Goal: Task Accomplishment & Management: Use online tool/utility

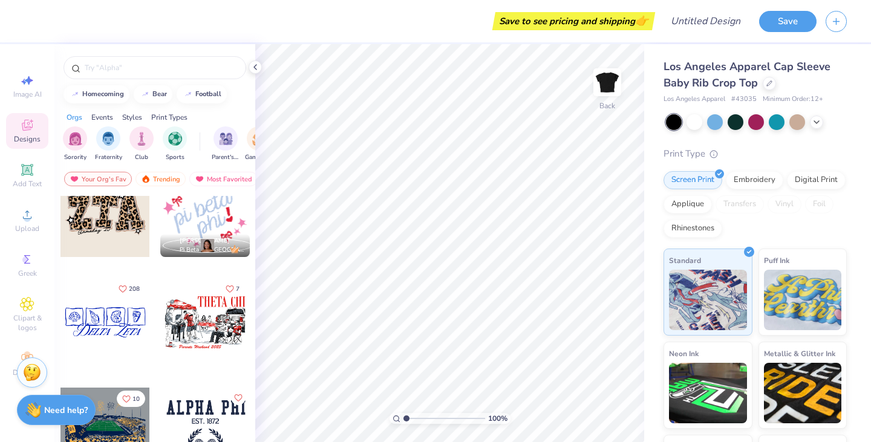
scroll to position [993, 0]
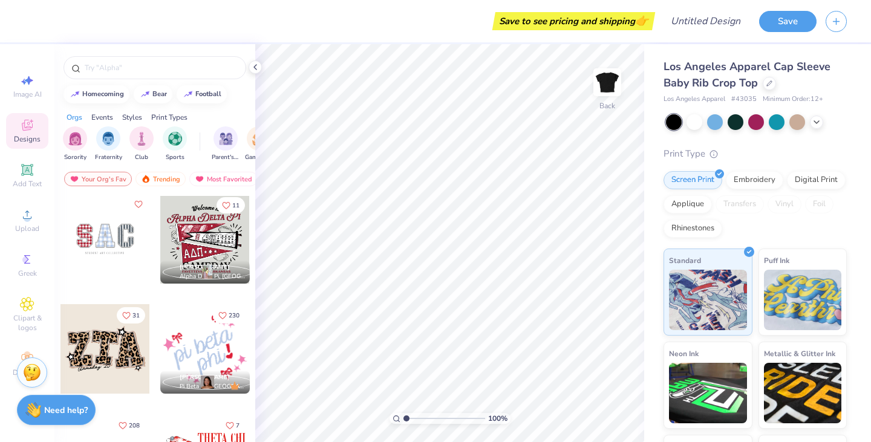
click at [102, 350] on div at bounding box center [105, 349] width 90 height 90
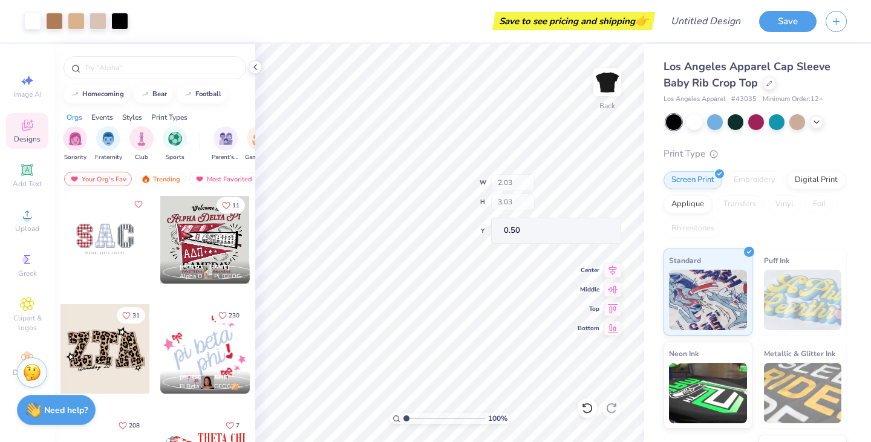
type input "0.50"
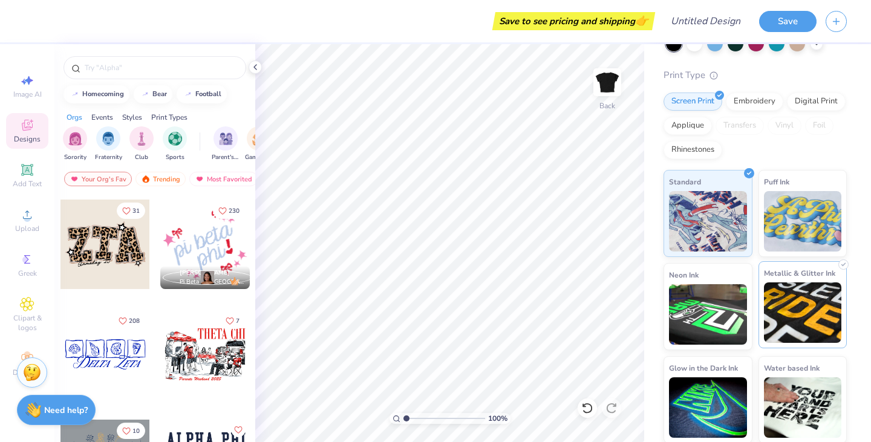
scroll to position [80, 0]
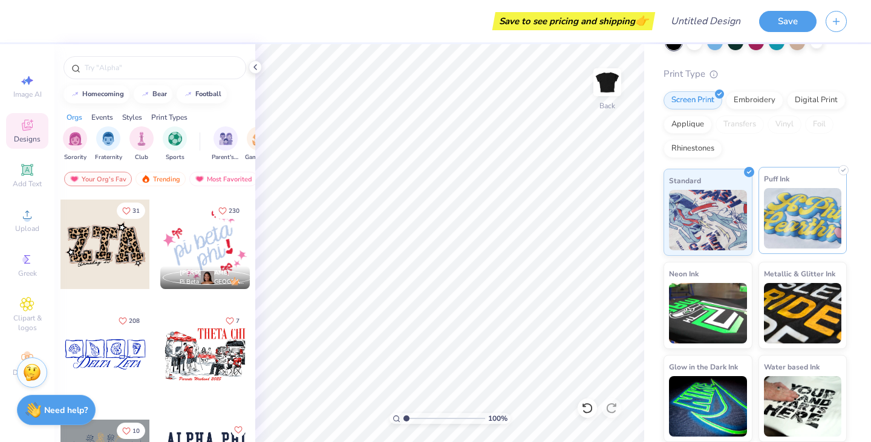
click at [802, 208] on img at bounding box center [803, 218] width 78 height 60
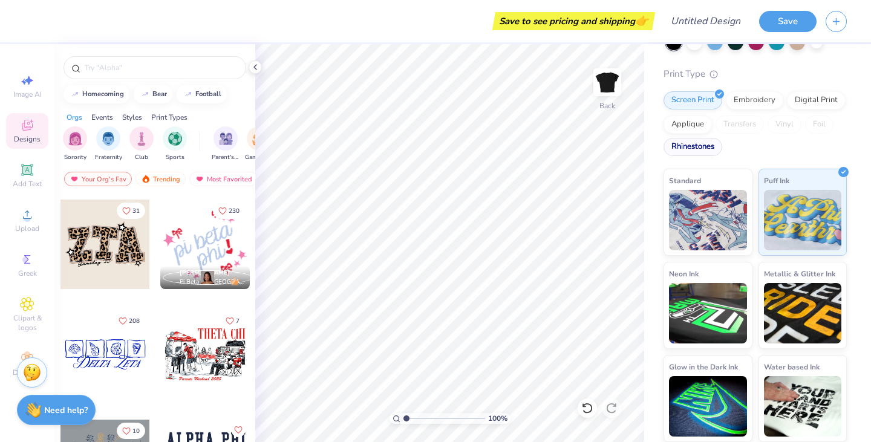
click at [708, 149] on div "Rhinestones" at bounding box center [693, 147] width 59 height 18
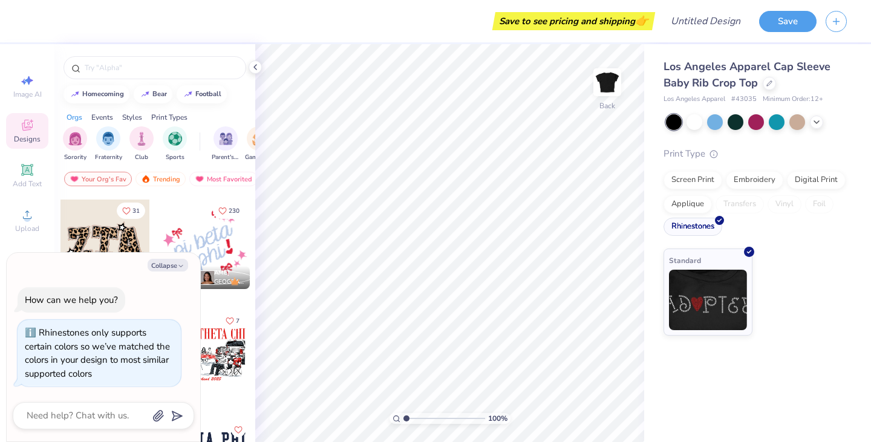
scroll to position [0, 0]
click at [179, 269] on icon "button" at bounding box center [180, 266] width 7 height 7
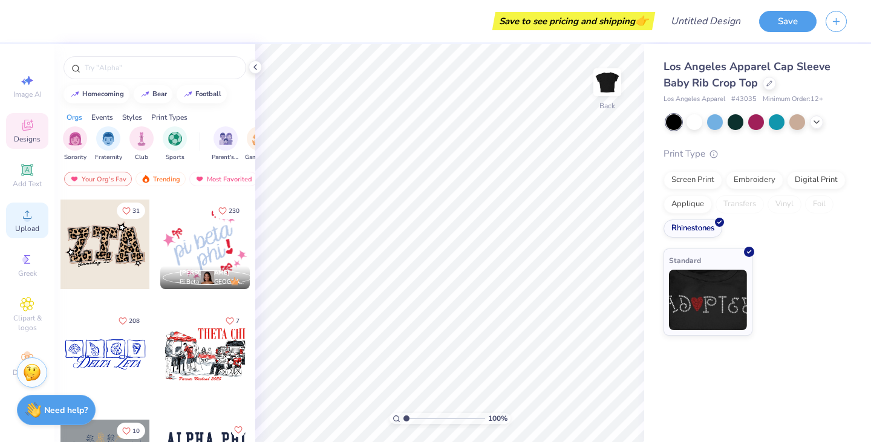
click at [27, 215] on icon at bounding box center [27, 214] width 8 height 8
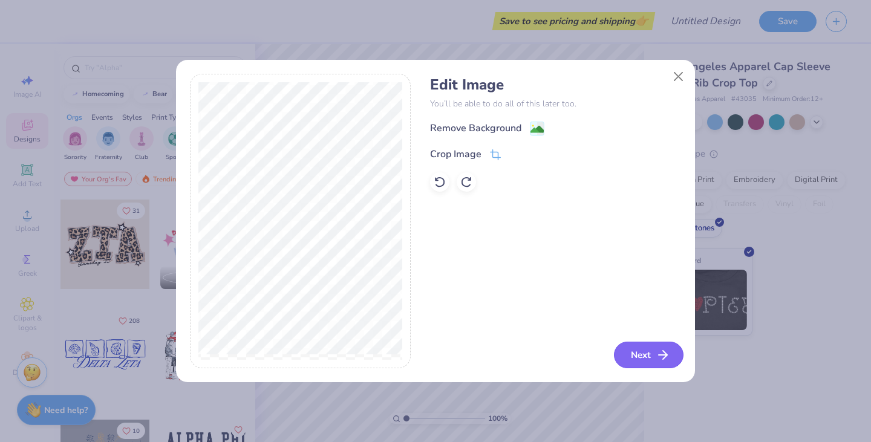
click at [635, 351] on button "Next" at bounding box center [649, 355] width 70 height 27
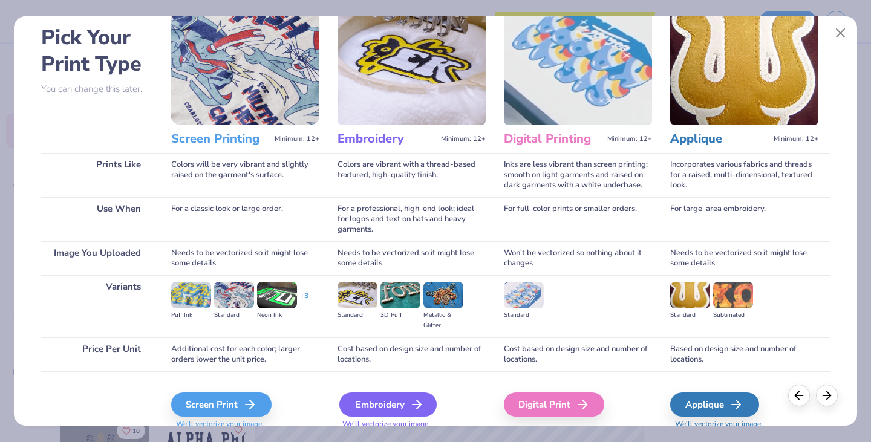
scroll to position [60, 0]
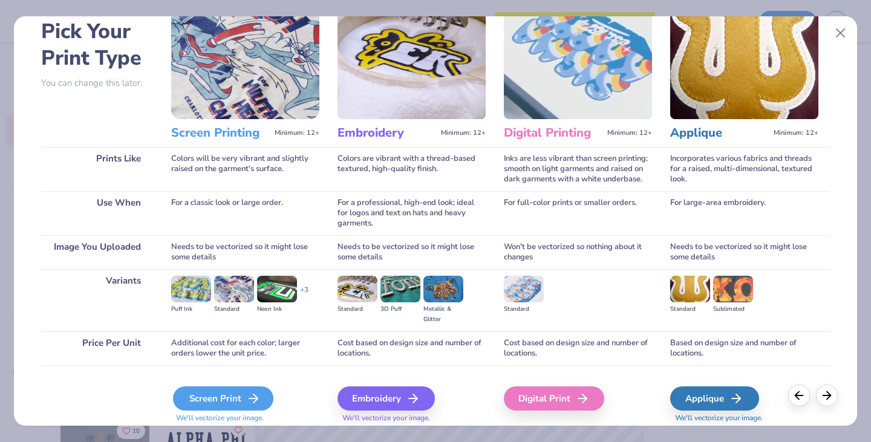
click at [261, 404] on div "Screen Print" at bounding box center [223, 399] width 100 height 24
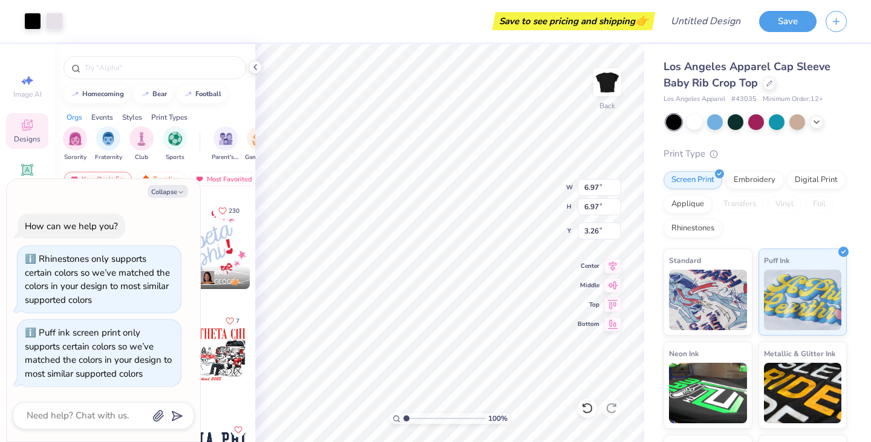
type textarea "x"
type input "1.89"
click at [168, 190] on button "Collapse" at bounding box center [168, 191] width 41 height 13
type textarea "x"
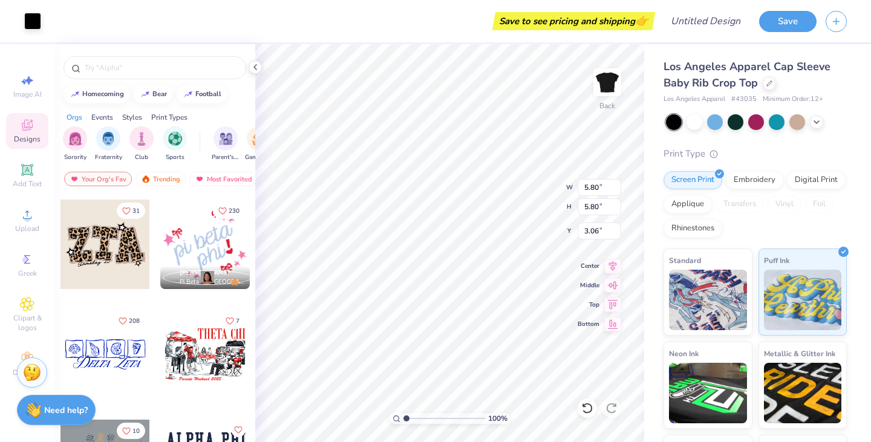
type input "5.80"
type input "3.06"
type input "4.56"
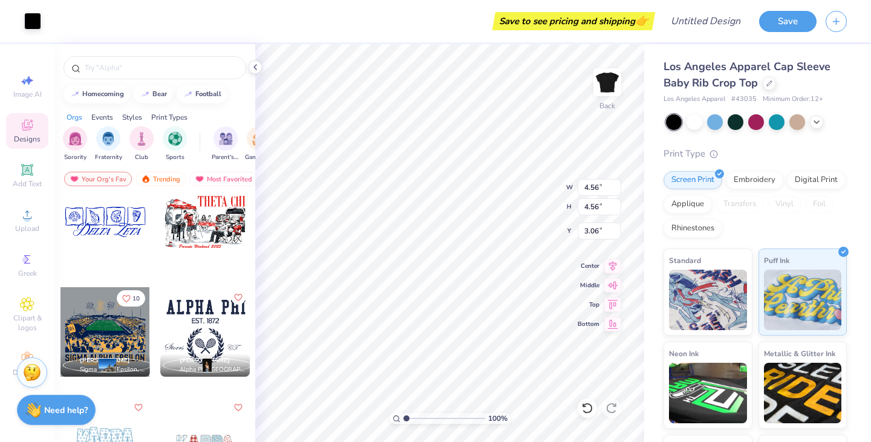
scroll to position [1272, 0]
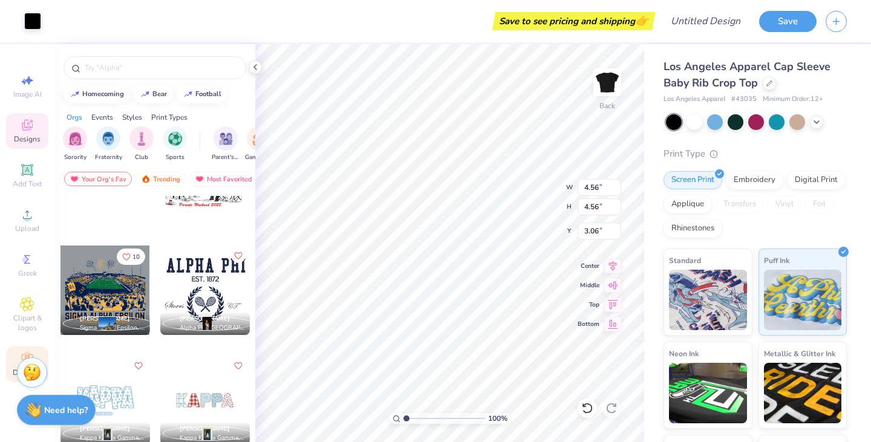
click at [20, 356] on icon at bounding box center [27, 358] width 15 height 15
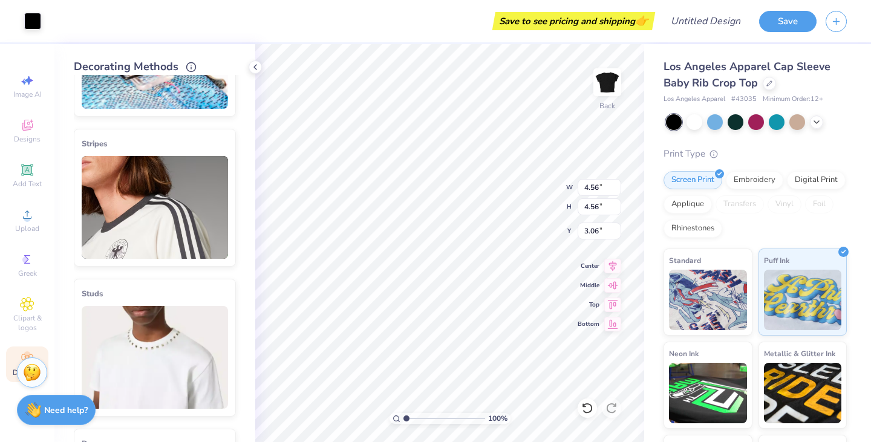
scroll to position [108, 0]
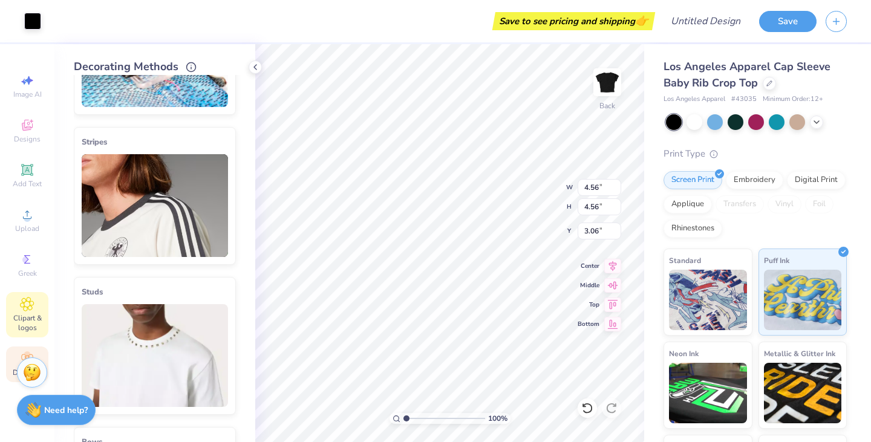
click at [22, 323] on span "Clipart & logos" at bounding box center [27, 322] width 42 height 19
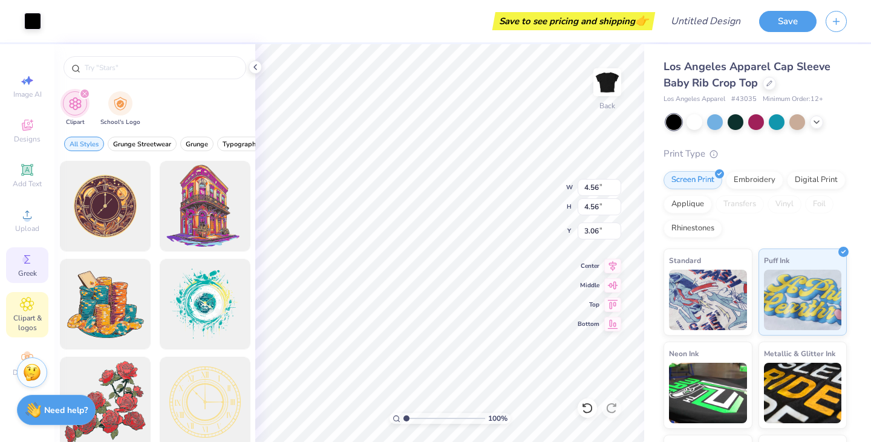
click at [23, 254] on icon at bounding box center [27, 259] width 15 height 15
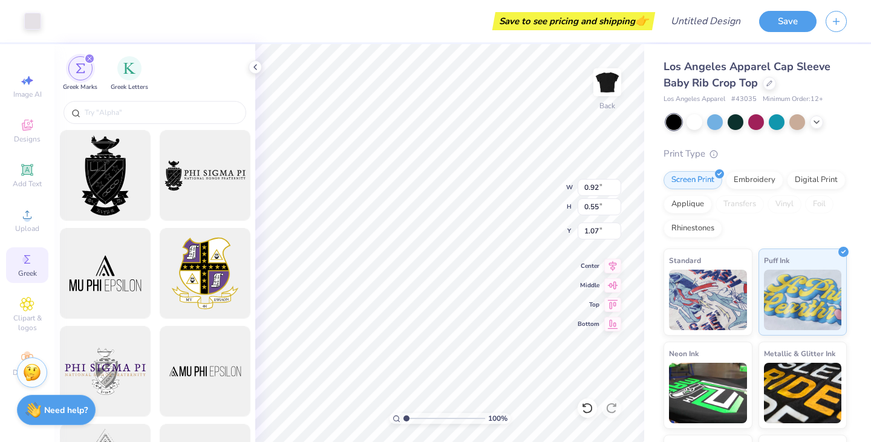
type input "1.07"
type input "1.81"
type input "5.40"
type input "3.67"
type input "0.50"
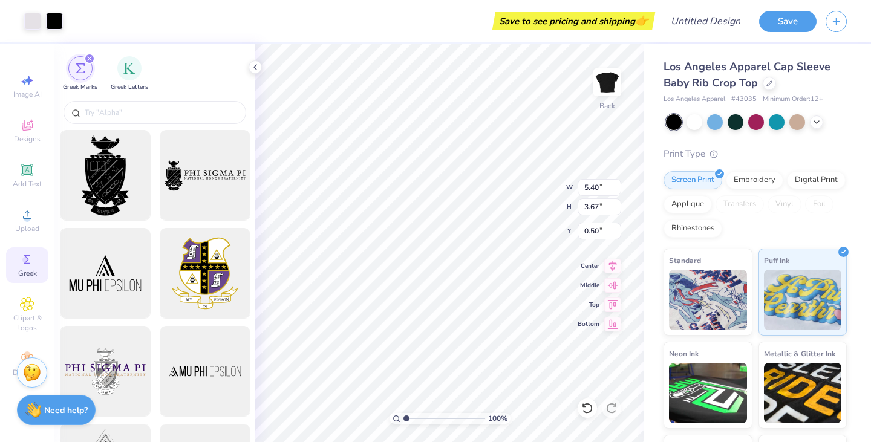
type input "6.85"
type input "4.66"
type input "0.67"
click at [703, 227] on div "Rhinestones" at bounding box center [693, 227] width 59 height 18
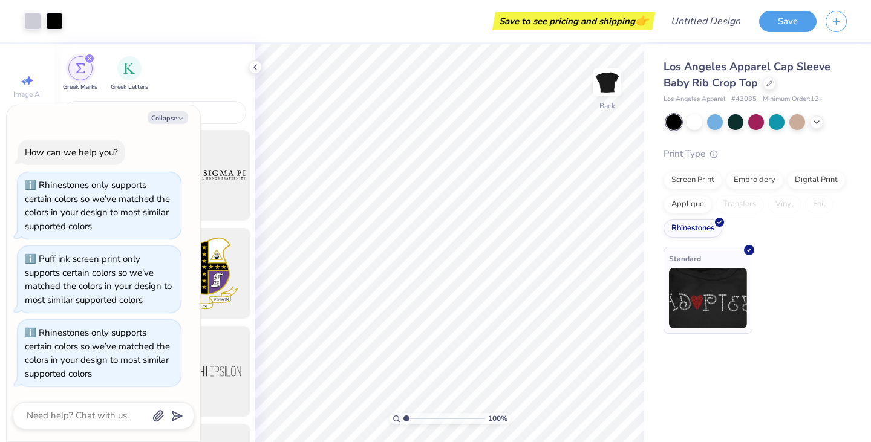
click at [704, 273] on img at bounding box center [708, 298] width 78 height 60
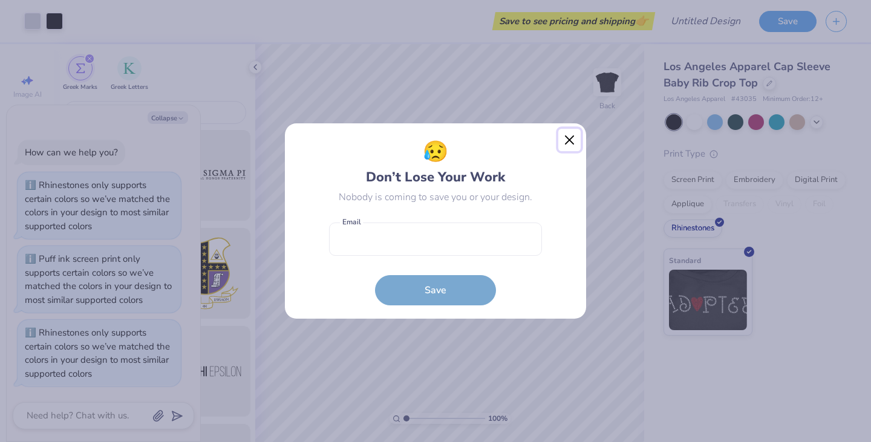
click at [569, 140] on button "Close" at bounding box center [569, 140] width 23 height 23
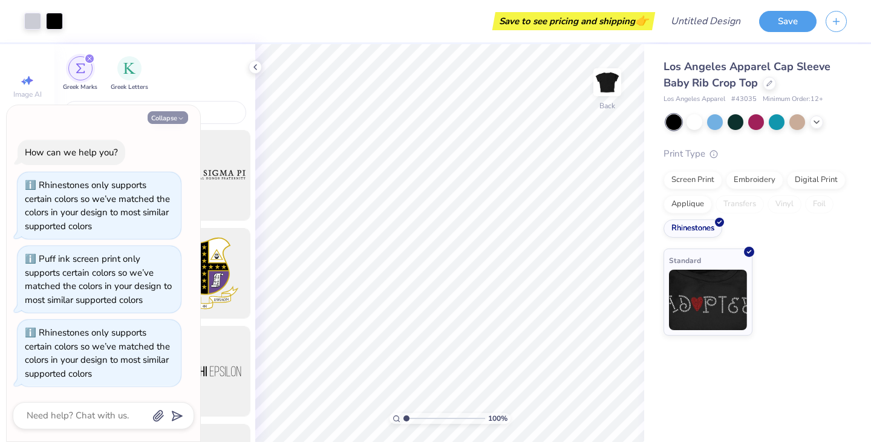
click at [171, 116] on button "Collapse" at bounding box center [168, 117] width 41 height 13
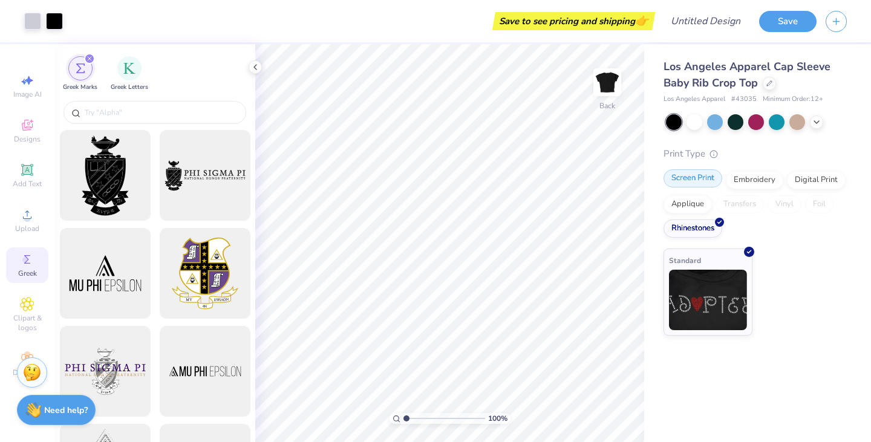
click at [699, 183] on div "Screen Print" at bounding box center [693, 178] width 59 height 18
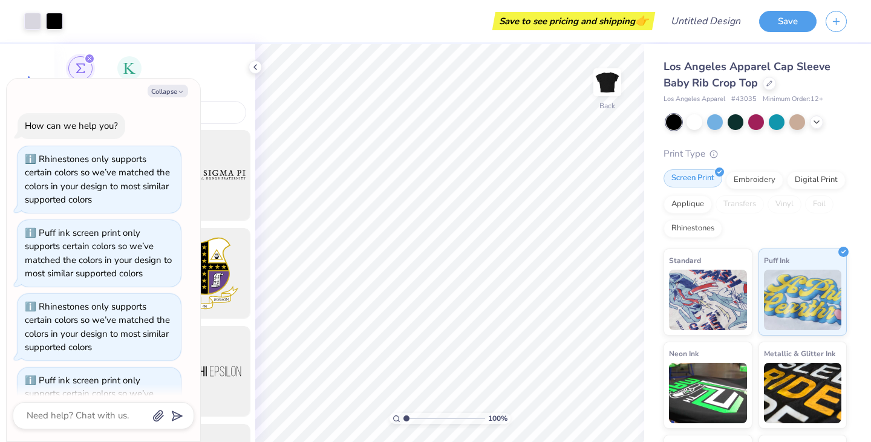
scroll to position [48, 0]
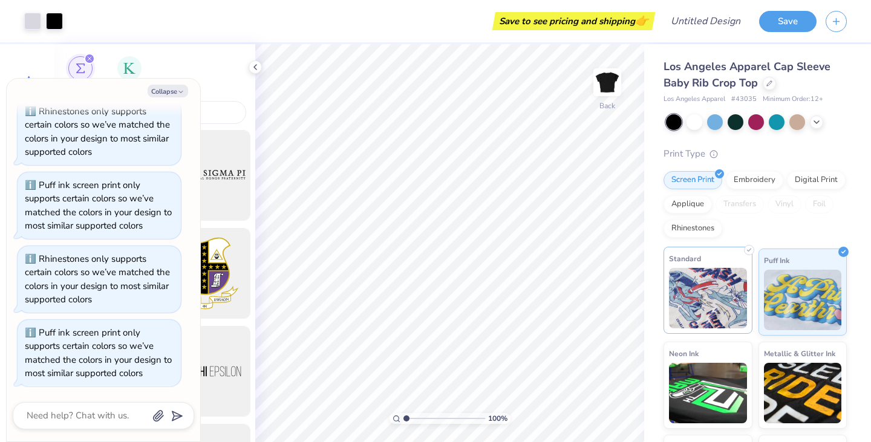
click at [725, 281] on img at bounding box center [708, 298] width 78 height 60
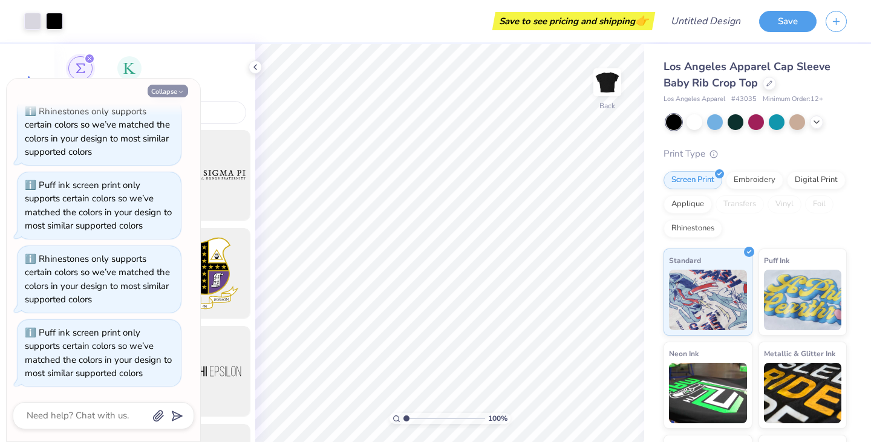
click at [182, 90] on icon "button" at bounding box center [180, 91] width 7 height 7
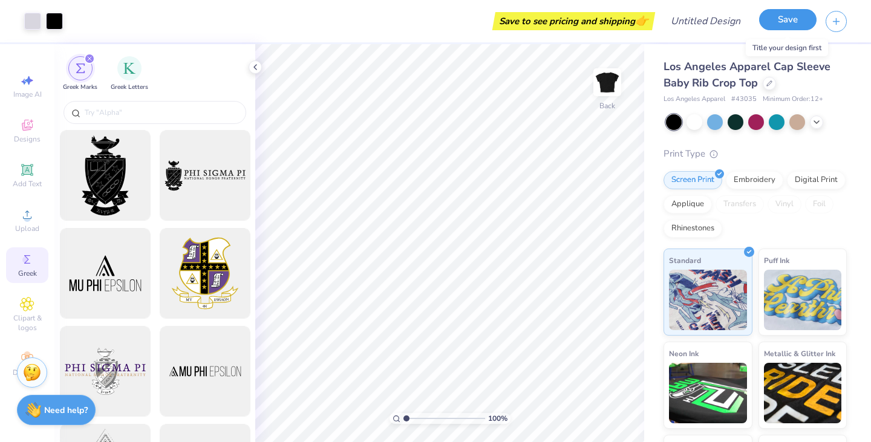
click at [782, 24] on button "Save" at bounding box center [787, 19] width 57 height 21
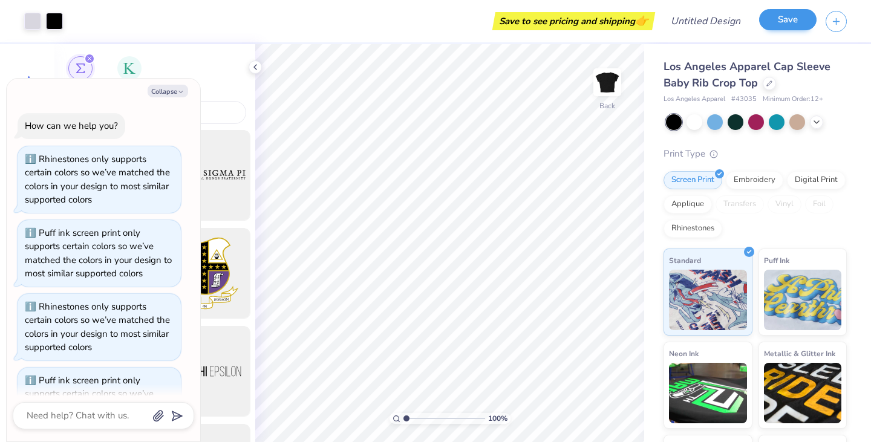
scroll to position [80, 0]
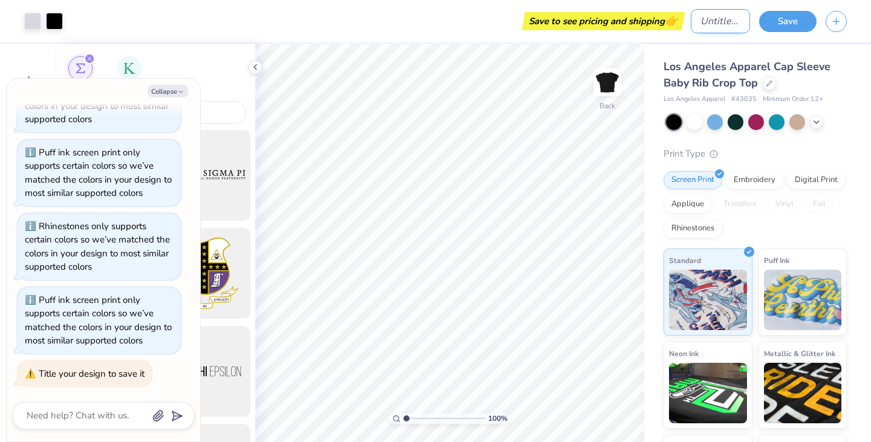
type textarea "x"
click at [691, 24] on input "Design Title" at bounding box center [720, 21] width 59 height 24
type input "N"
type textarea "x"
type input "Na"
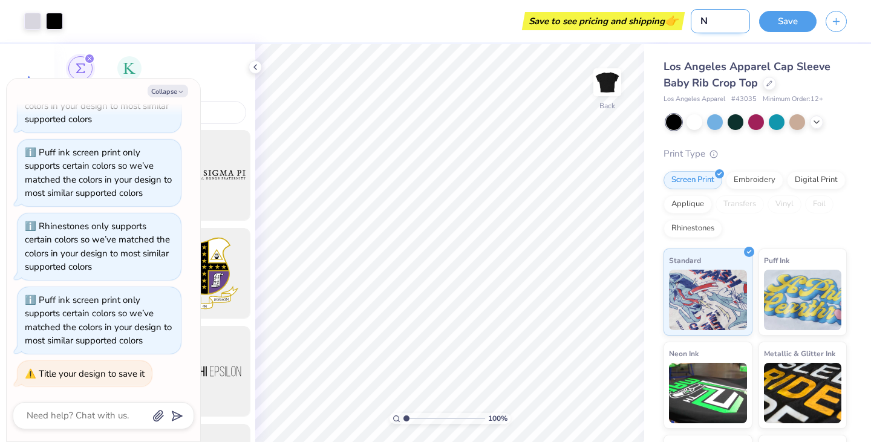
type textarea "x"
type input "Na"
type textarea "x"
type input "Na M"
type textarea "x"
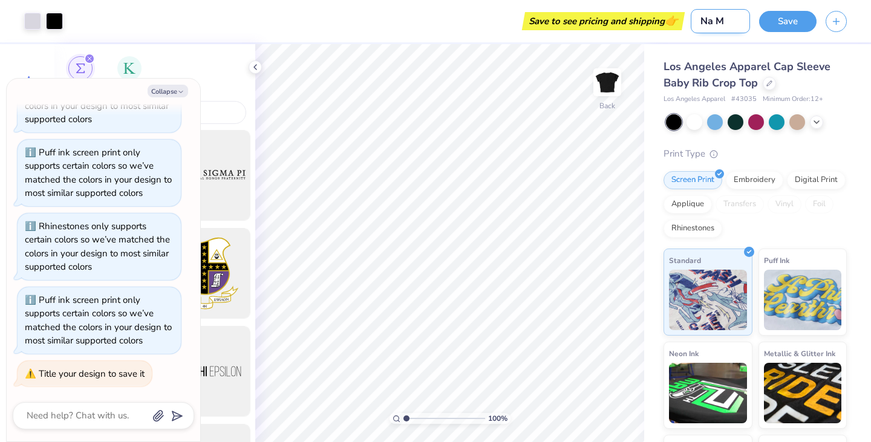
type input "Na Ma"
type textarea "x"
type input "Na Mak"
type textarea "x"
type input "Na Maka"
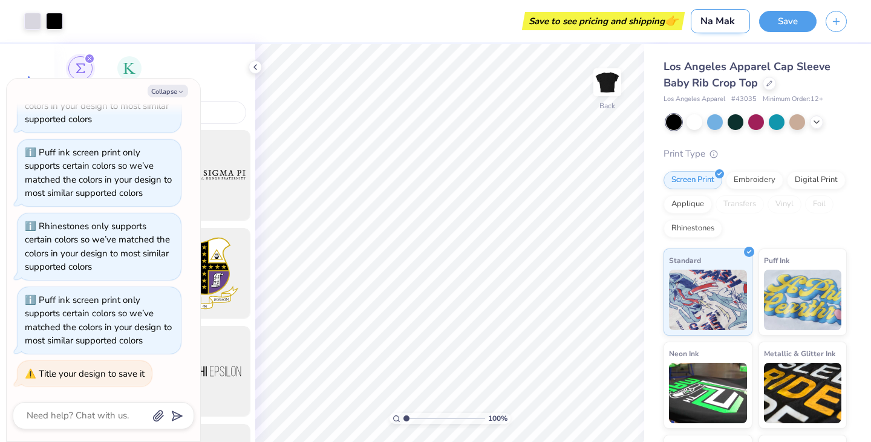
type textarea "x"
type input "Na Maka"
type textarea "x"
type input "Na Maka S"
type textarea "x"
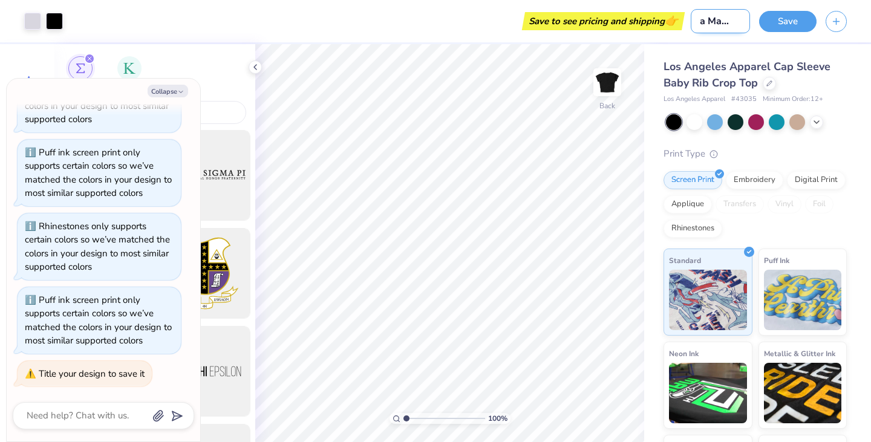
type input "Na Maka St"
type textarea "x"
type input "Na Maka Stu"
type textarea "x"
type input "Na Maka Stud"
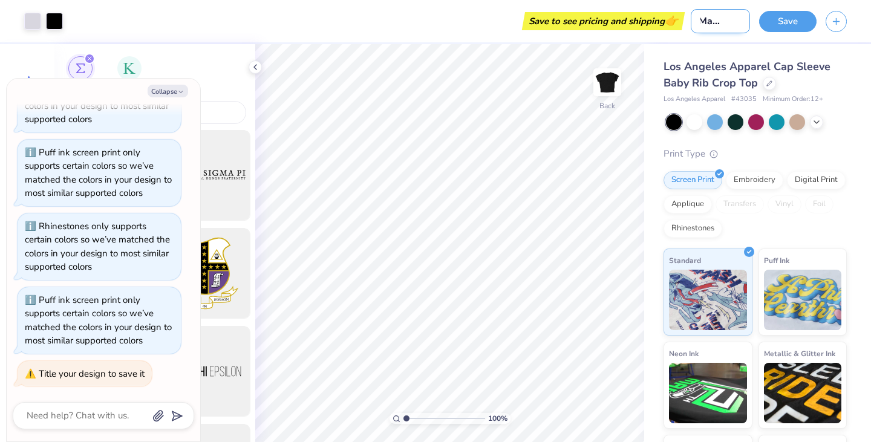
type textarea "x"
type input "Na Maka Studi"
type textarea "x"
type input "Na Maka Studio"
type textarea "x"
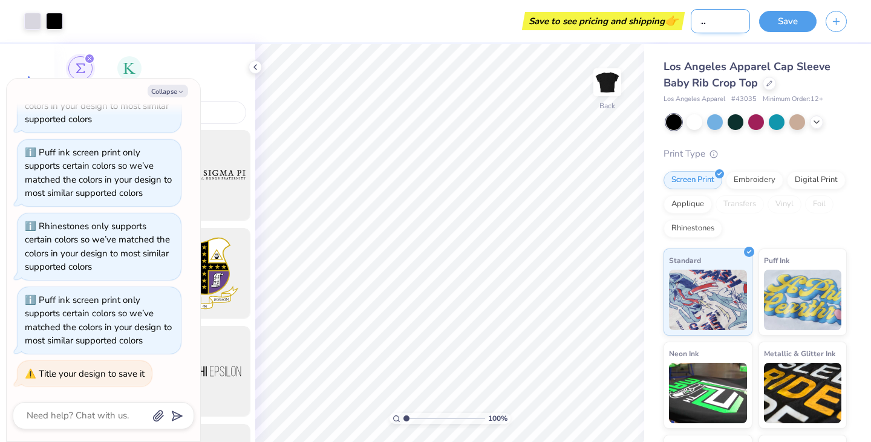
type input "Na Maka Studios"
type textarea "x"
type input "Na Maka Studios"
type textarea "x"
type input "Na Maka Studios L"
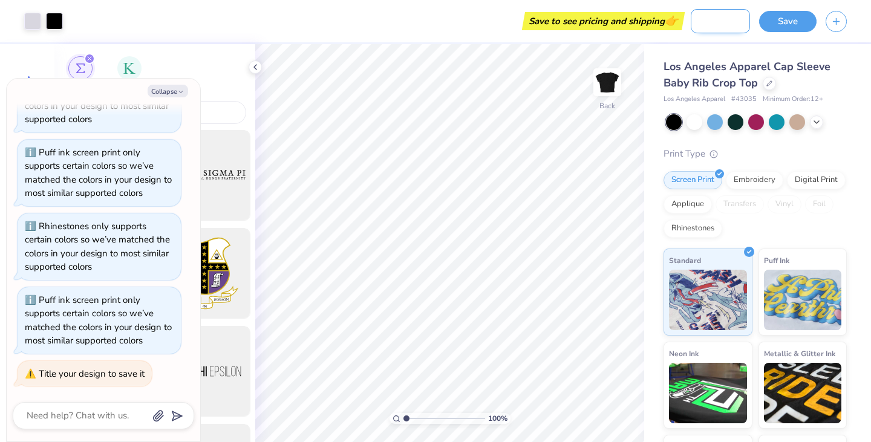
type textarea "x"
type input "Na Maka Studios Lo"
type textarea "x"
type input "Na Maka Studios Log"
type textarea "x"
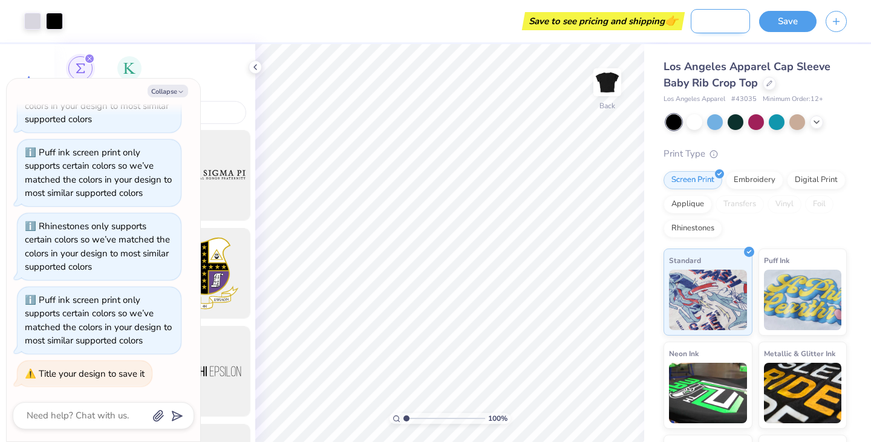
scroll to position [0, 60]
type input "Na Maka Studios Logo"
type textarea "x"
type input "Na Maka Studios Logo"
click at [803, 16] on button "Save" at bounding box center [787, 19] width 57 height 21
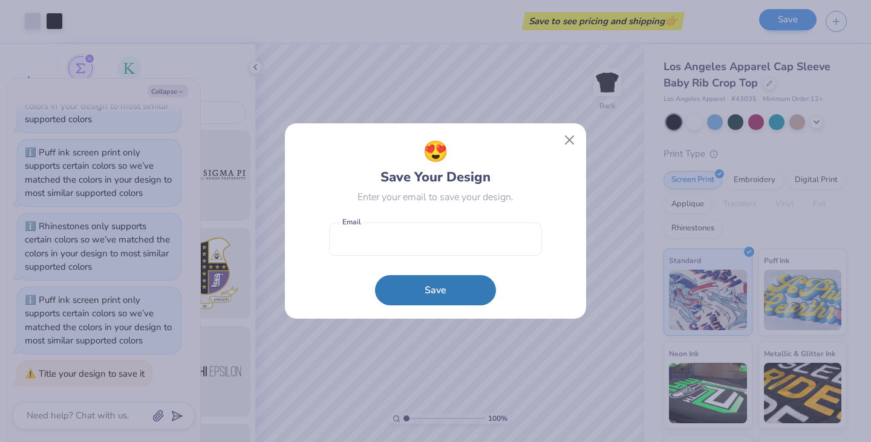
scroll to position [0, 0]
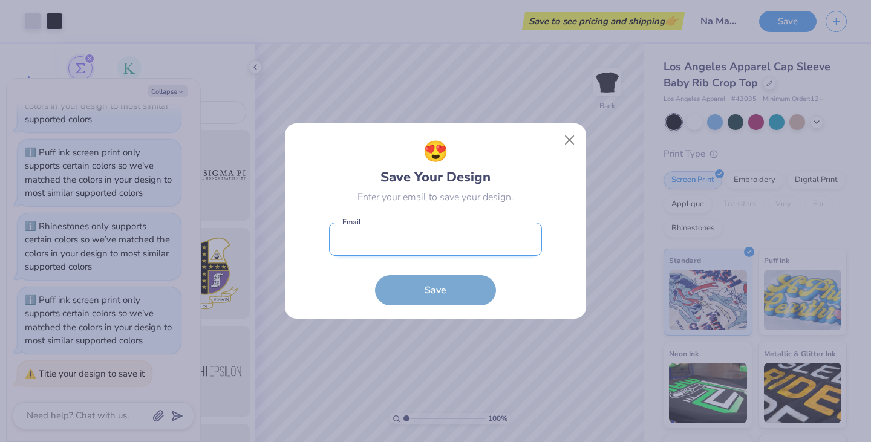
click at [437, 236] on input "email" at bounding box center [435, 239] width 213 height 33
type input "[EMAIL_ADDRESS][PERSON_NAME][DOMAIN_NAME]"
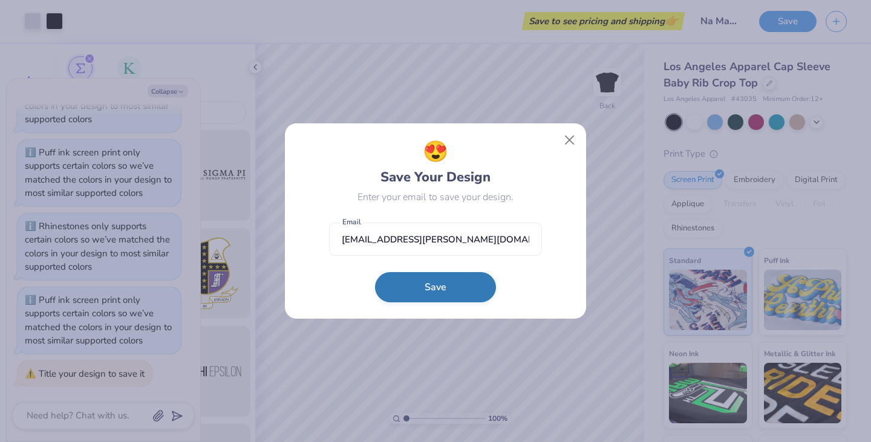
click at [427, 286] on button "Save" at bounding box center [435, 287] width 121 height 30
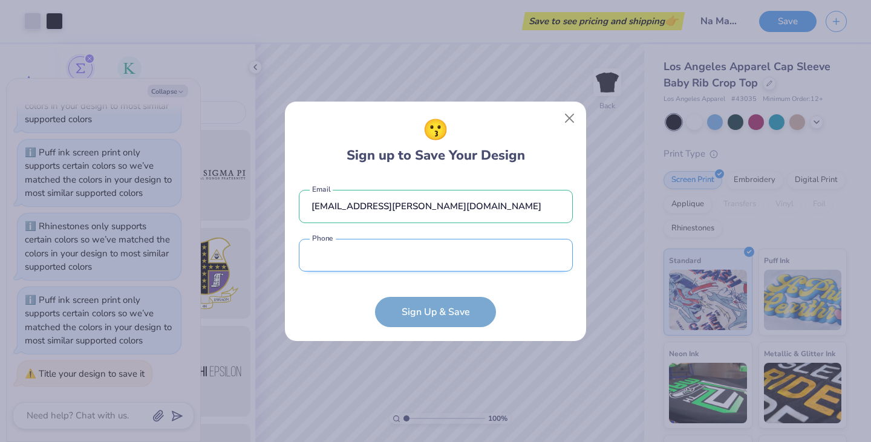
click at [413, 266] on input "tel" at bounding box center [436, 255] width 274 height 33
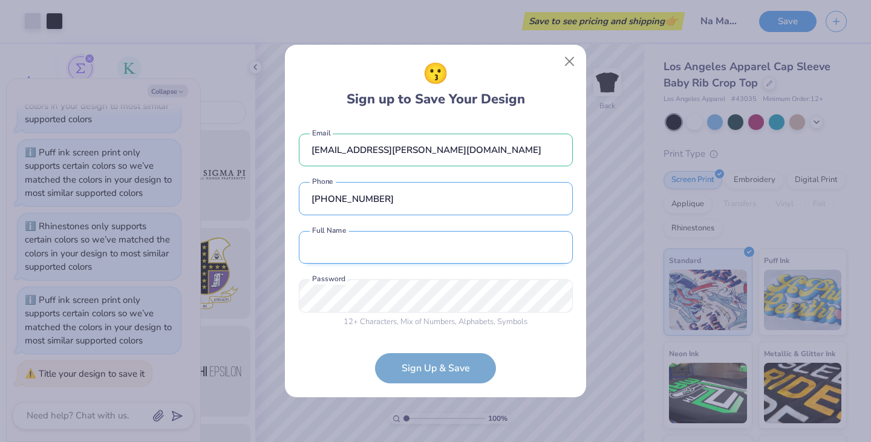
type input "[PHONE_NUMBER]"
click at [406, 245] on input "text" at bounding box center [436, 247] width 274 height 33
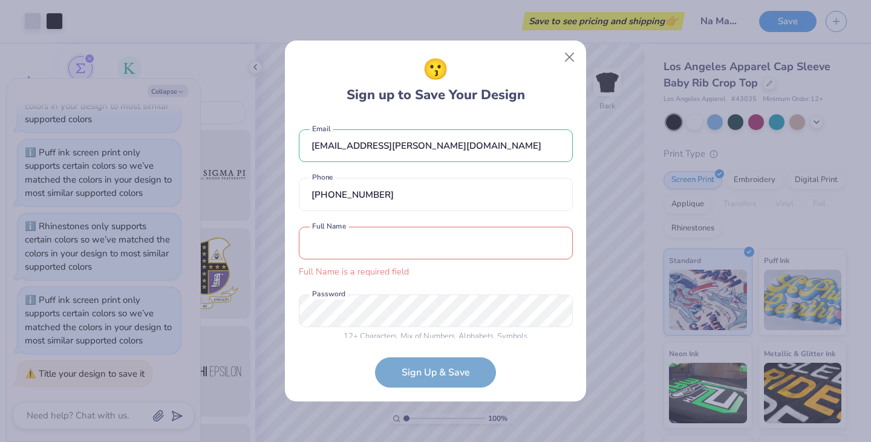
click at [345, 245] on input "text" at bounding box center [436, 243] width 274 height 33
type input "[PERSON_NAME]"
type input "[PHONE_NUMBER]"
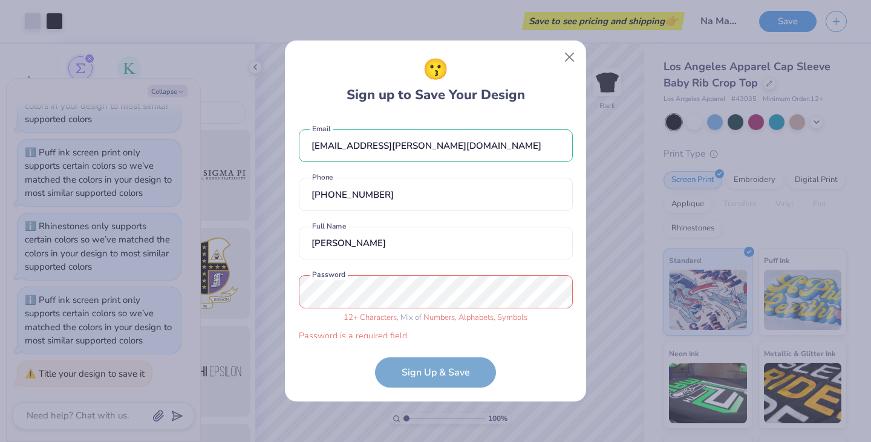
click at [344, 310] on div "12 + Characters , Mix of Numbers , Alphabets , Symbols Password is a required f…" at bounding box center [436, 309] width 274 height 68
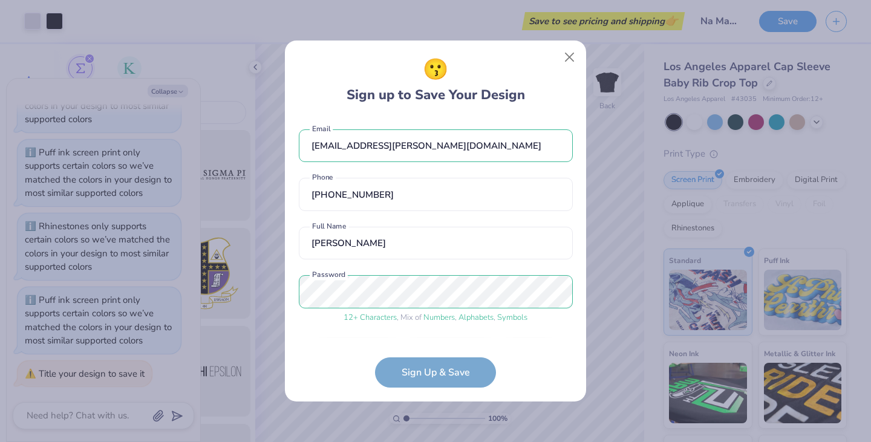
scroll to position [38, 0]
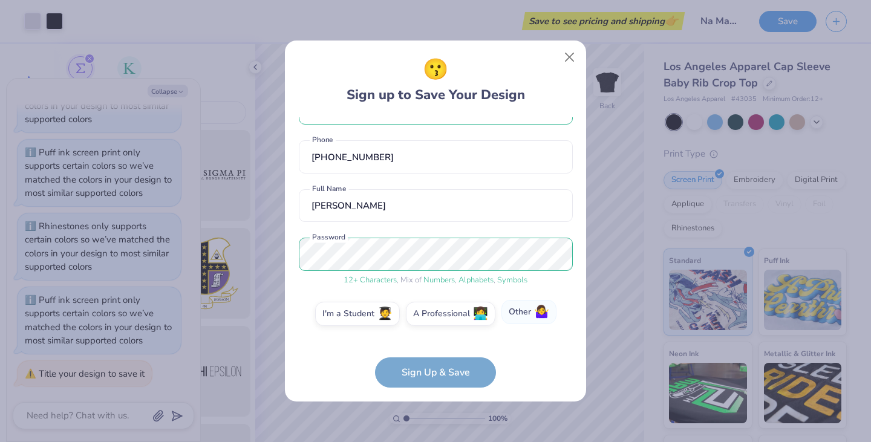
click at [518, 316] on label "Other 🤷‍♀️" at bounding box center [528, 312] width 55 height 24
click at [440, 351] on input "Other 🤷‍♀️" at bounding box center [436, 355] width 8 height 8
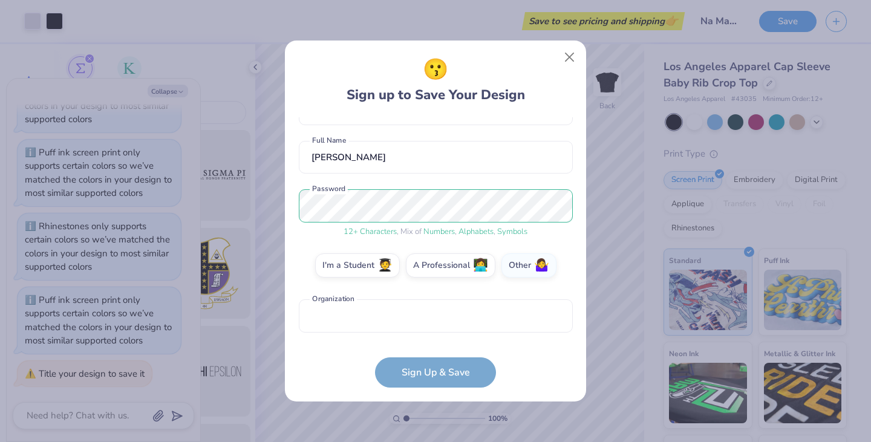
click at [420, 374] on form "[EMAIL_ADDRESS][PERSON_NAME][DOMAIN_NAME] Email [PHONE_NUMBER] Phone [PERSON_NA…" at bounding box center [436, 252] width 274 height 271
click at [383, 327] on input "text" at bounding box center [436, 315] width 274 height 33
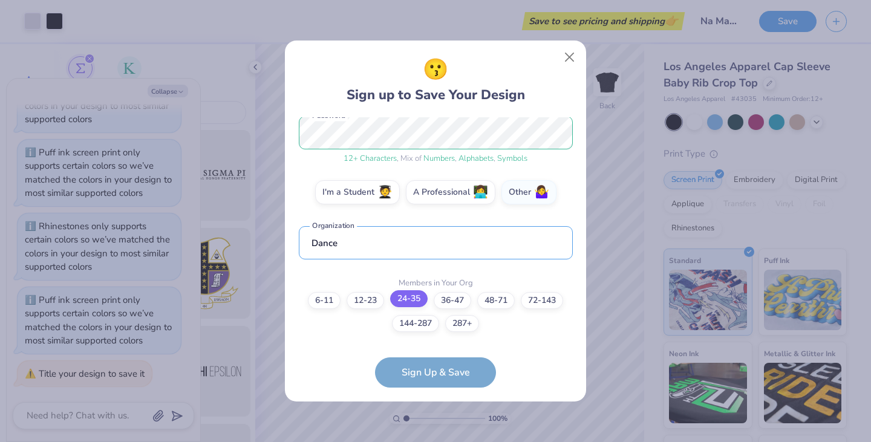
type input "Dance"
click at [403, 296] on label "24-35" at bounding box center [409, 298] width 38 height 17
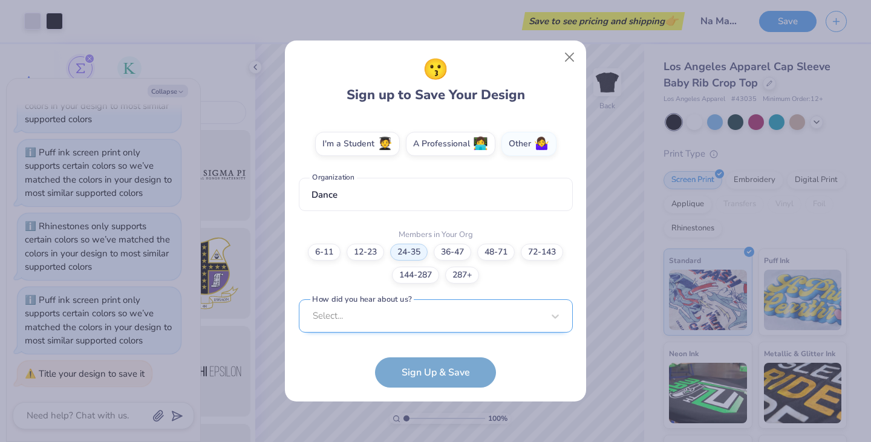
click at [405, 316] on div "Select..." at bounding box center [436, 315] width 274 height 33
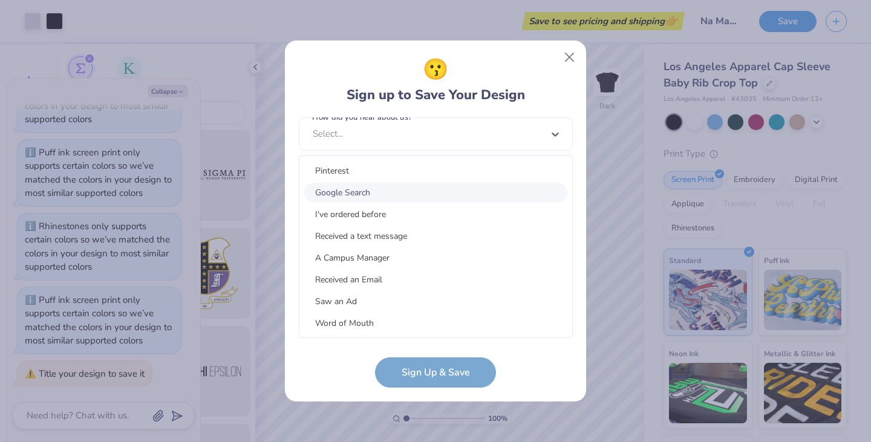
click at [371, 197] on div "Google Search" at bounding box center [435, 193] width 263 height 20
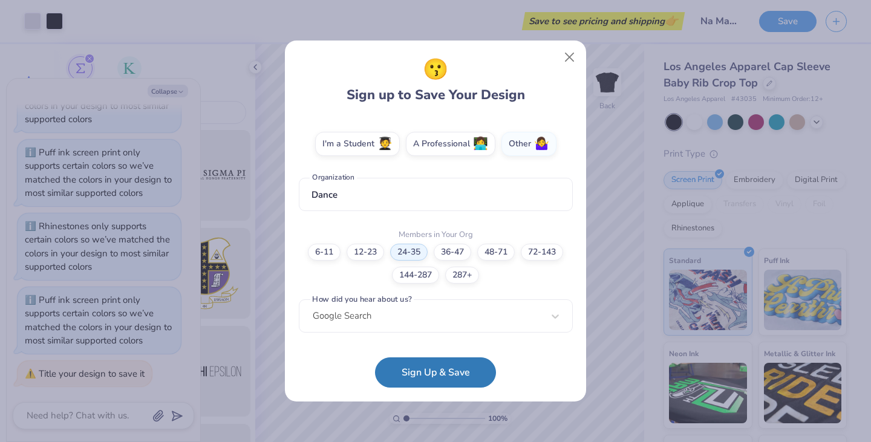
scroll to position [207, 0]
click at [406, 368] on button "Sign Up & Save" at bounding box center [435, 369] width 121 height 30
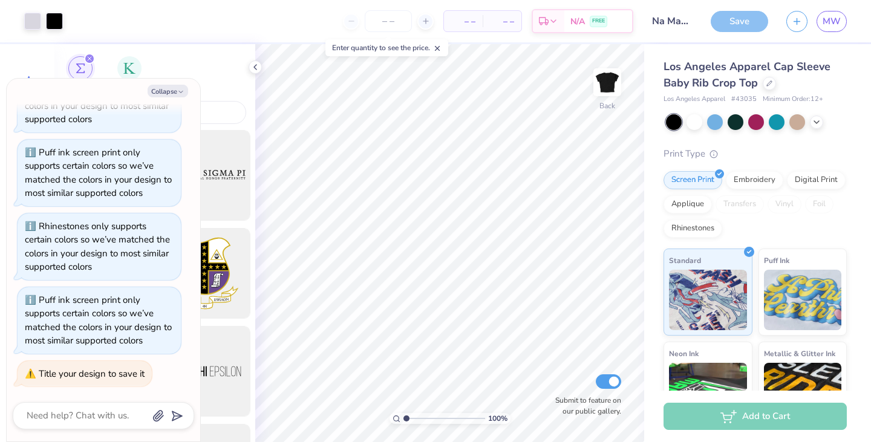
click at [293, 19] on div "– – Per Item – – Total Est. Delivery N/A FREE" at bounding box center [352, 21] width 561 height 42
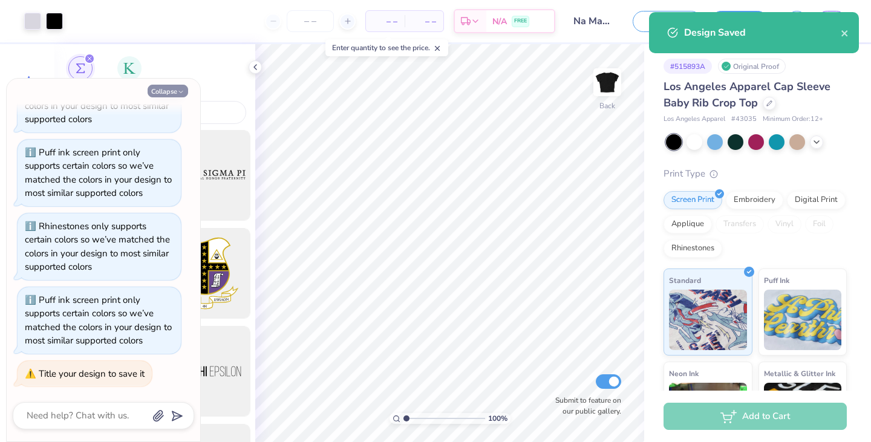
click at [163, 90] on button "Collapse" at bounding box center [168, 91] width 41 height 13
type textarea "x"
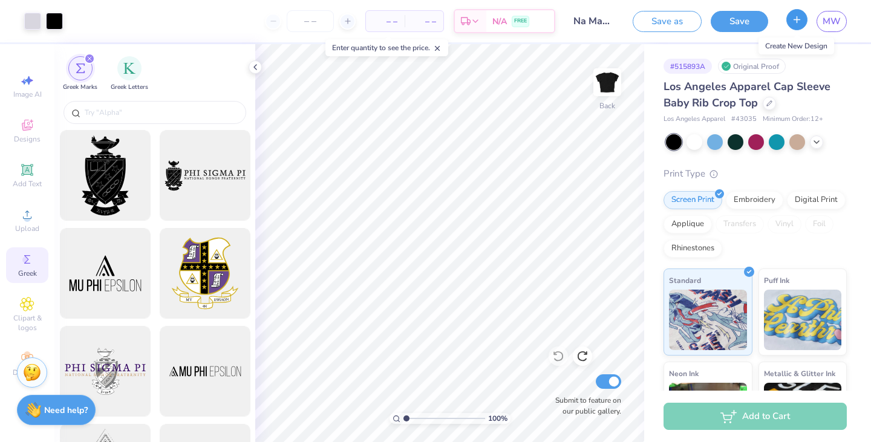
click at [799, 24] on icon "button" at bounding box center [797, 20] width 10 height 10
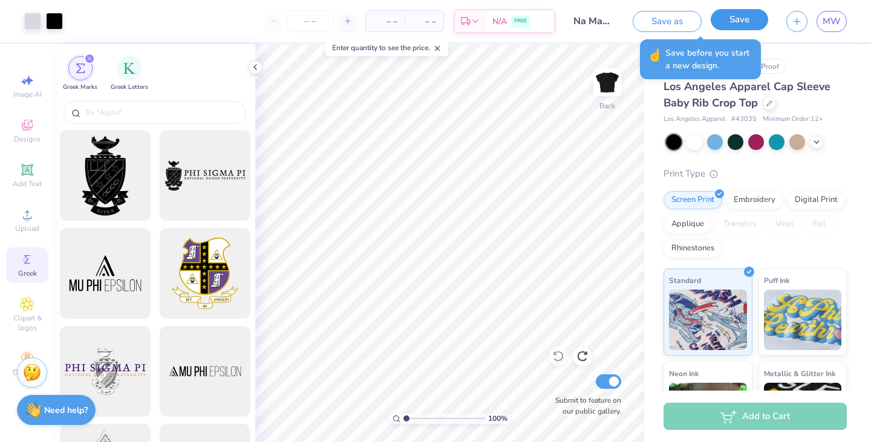
click at [734, 19] on button "Save" at bounding box center [739, 19] width 57 height 21
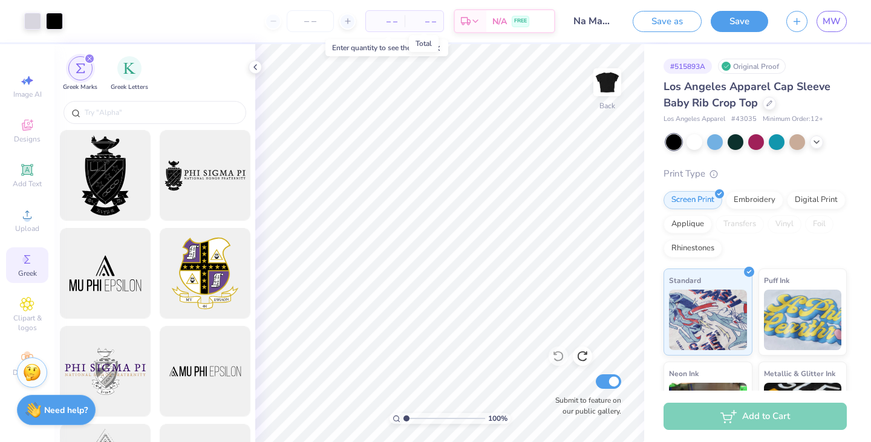
click at [425, 22] on span "– –" at bounding box center [424, 21] width 24 height 13
click at [432, 24] on span "– –" at bounding box center [424, 21] width 24 height 13
click at [385, 23] on span "– –" at bounding box center [385, 21] width 24 height 13
click at [304, 25] on input "number" at bounding box center [310, 21] width 47 height 22
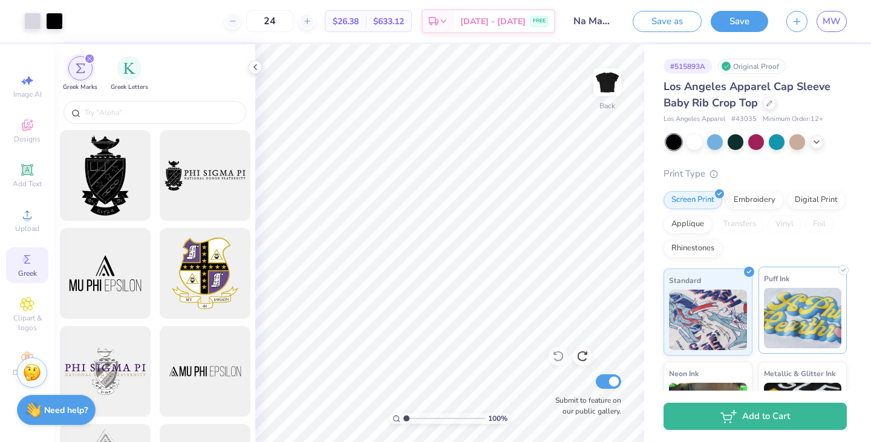
type input "24"
click at [814, 313] on img at bounding box center [803, 318] width 78 height 60
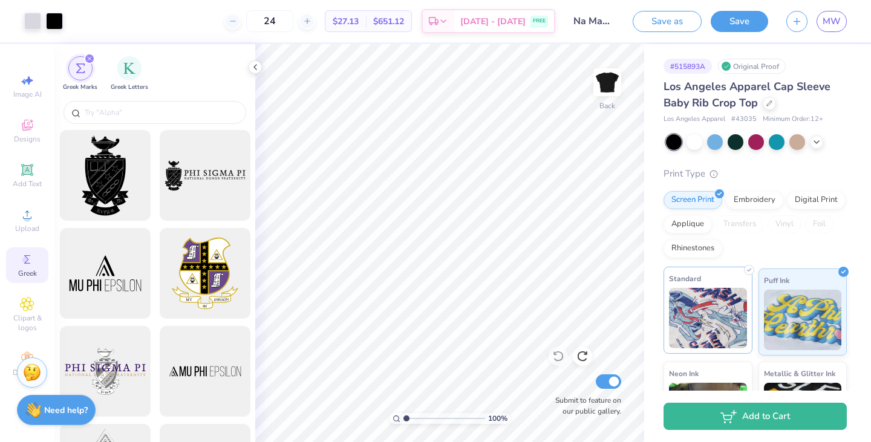
click at [679, 314] on img at bounding box center [708, 318] width 78 height 60
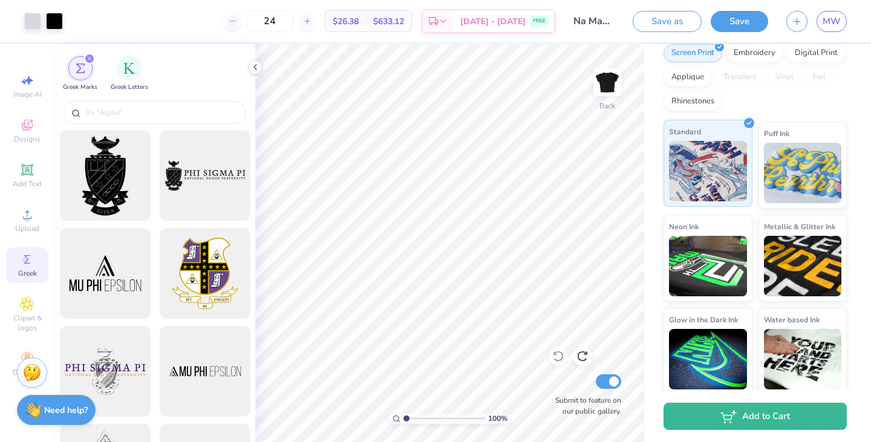
scroll to position [151, 0]
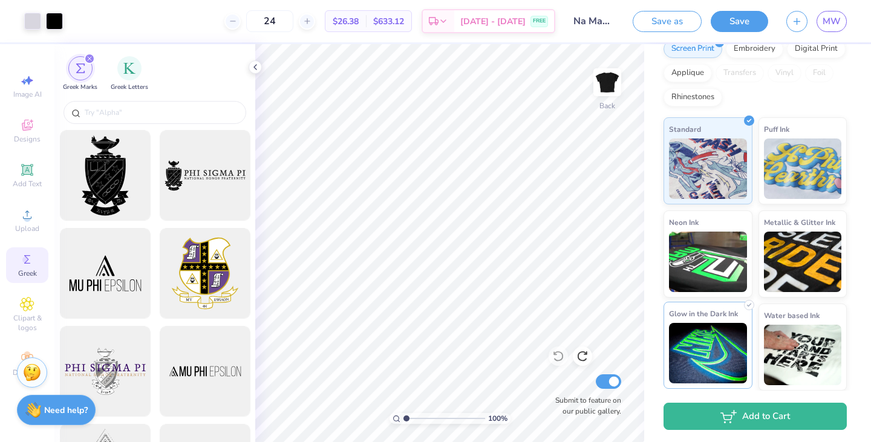
click at [698, 336] on img at bounding box center [708, 353] width 78 height 60
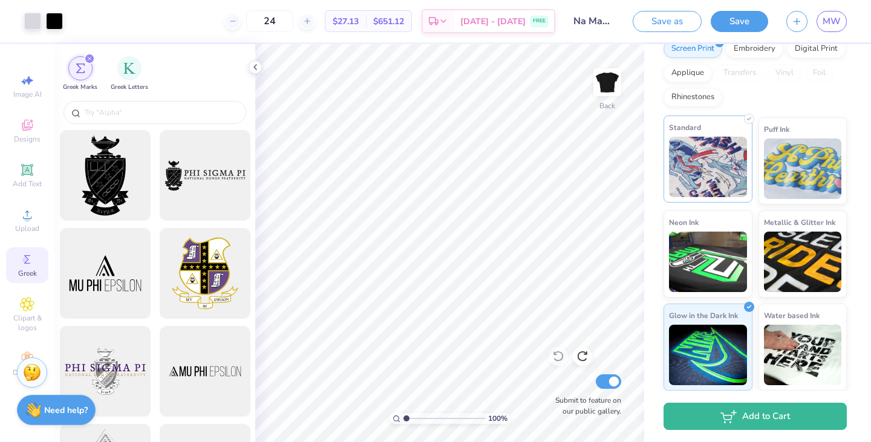
click at [708, 181] on img at bounding box center [708, 167] width 78 height 60
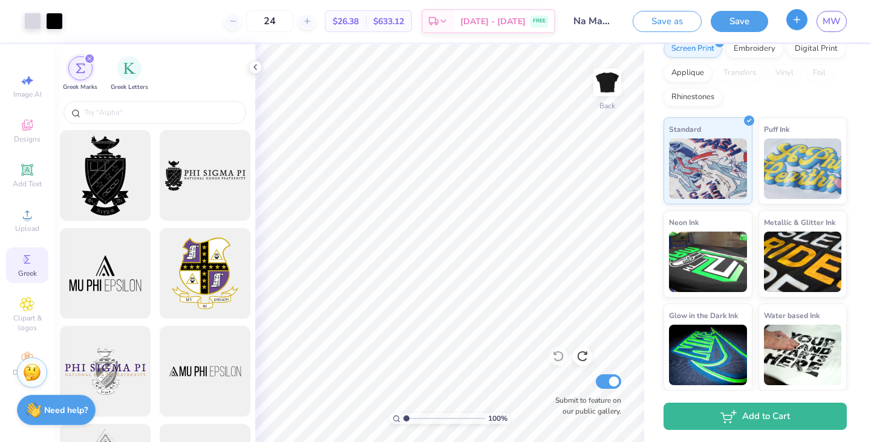
click at [799, 22] on icon "button" at bounding box center [797, 20] width 10 height 10
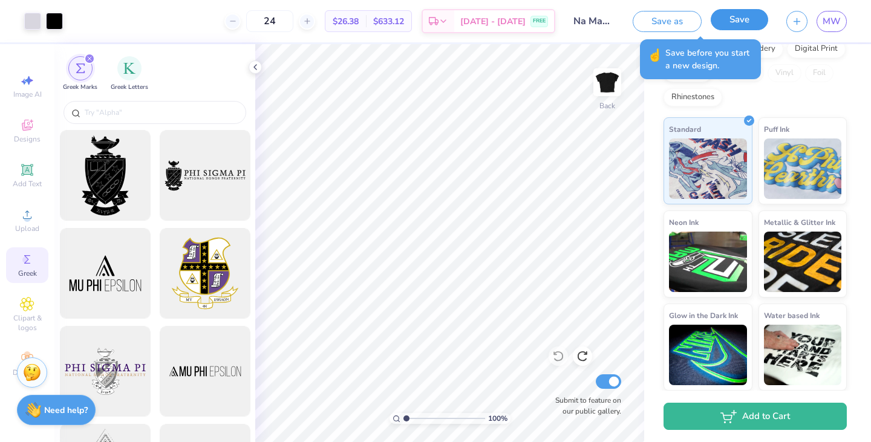
click at [742, 21] on button "Save" at bounding box center [739, 19] width 57 height 21
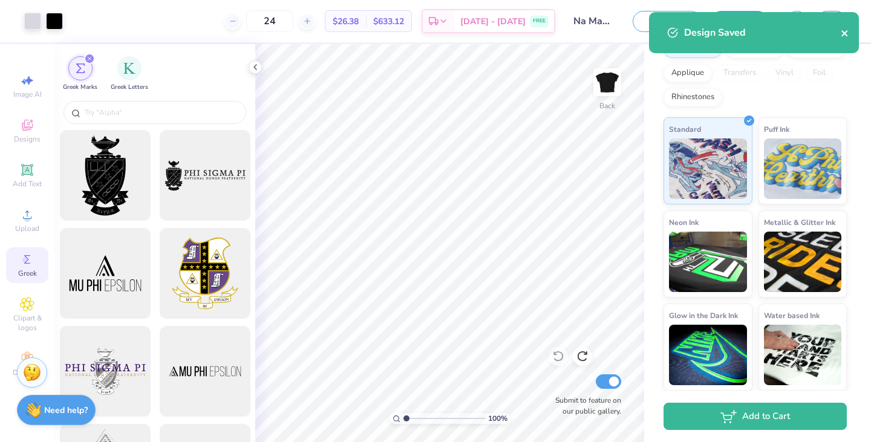
click at [845, 32] on icon "close" at bounding box center [844, 33] width 6 height 6
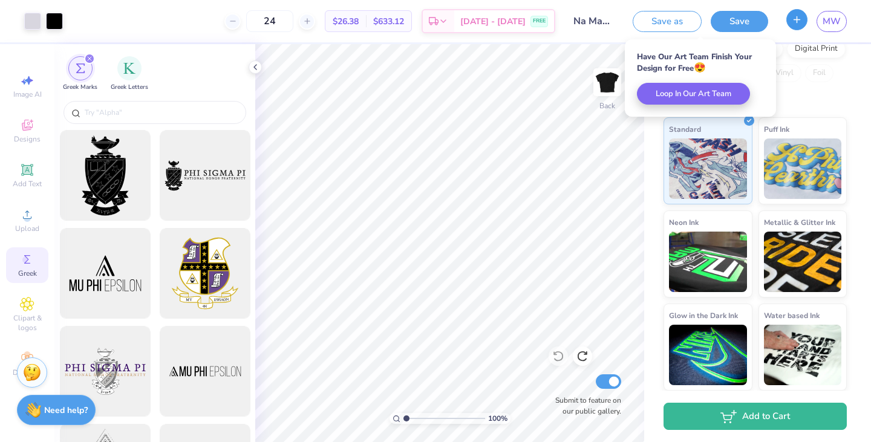
click at [795, 22] on icon "button" at bounding box center [797, 20] width 10 height 10
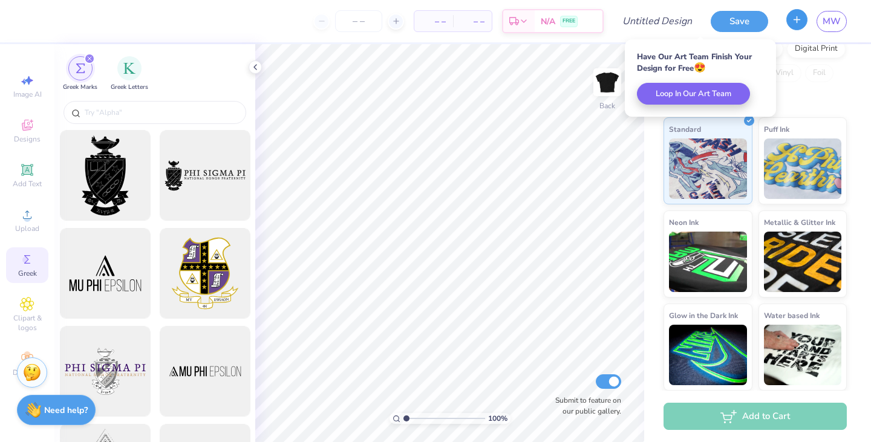
scroll to position [131, 0]
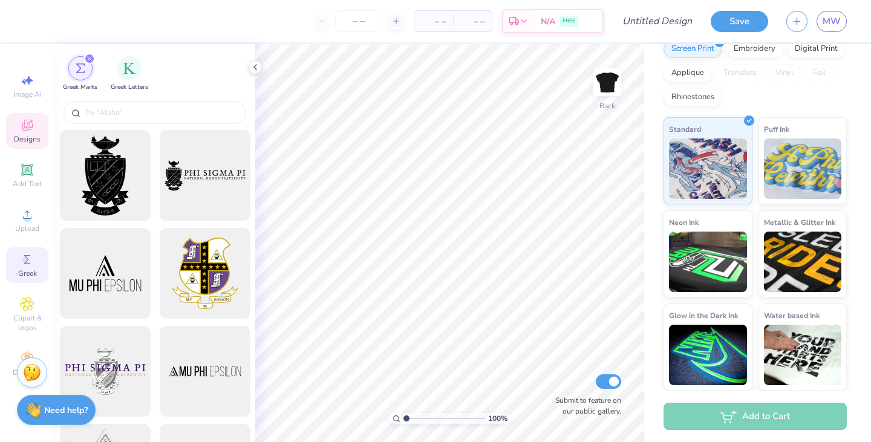
click at [28, 128] on icon at bounding box center [27, 127] width 10 height 8
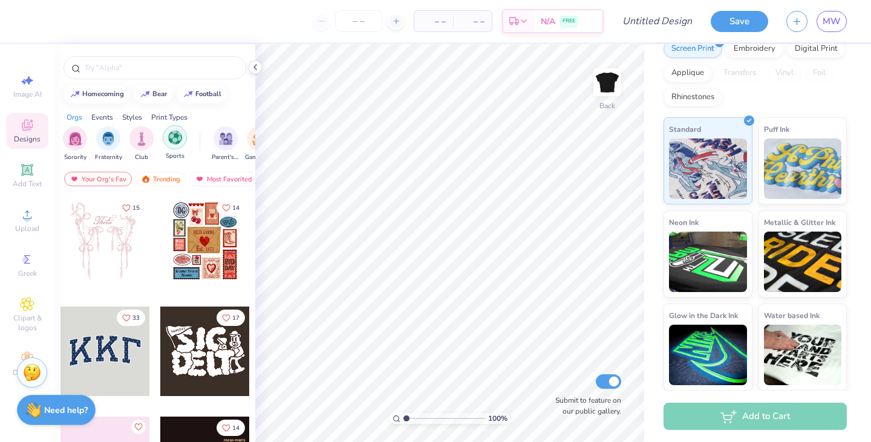
click at [178, 141] on img "filter for Sports" at bounding box center [175, 138] width 14 height 14
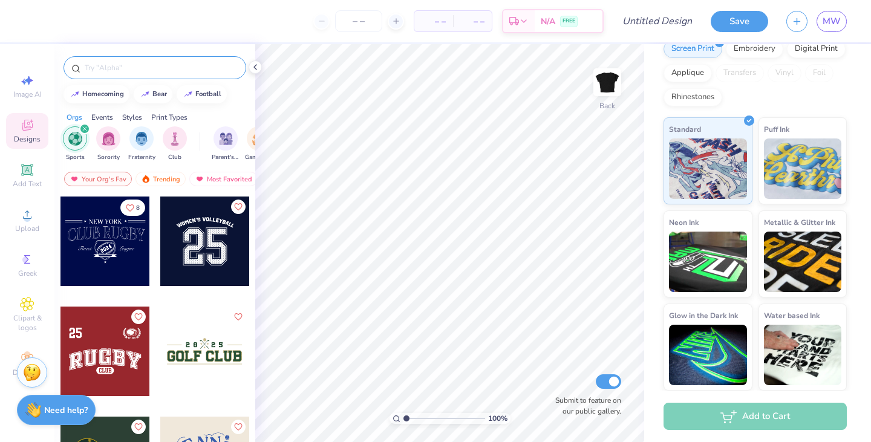
click at [160, 70] on input "text" at bounding box center [160, 68] width 155 height 12
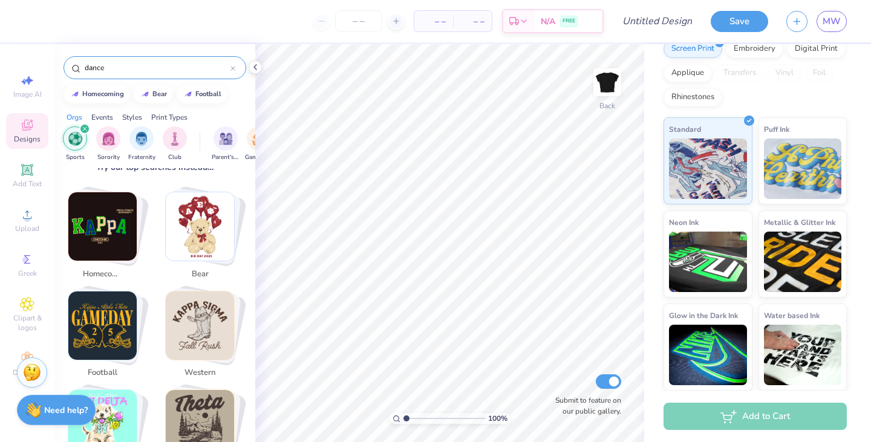
scroll to position [191, 0]
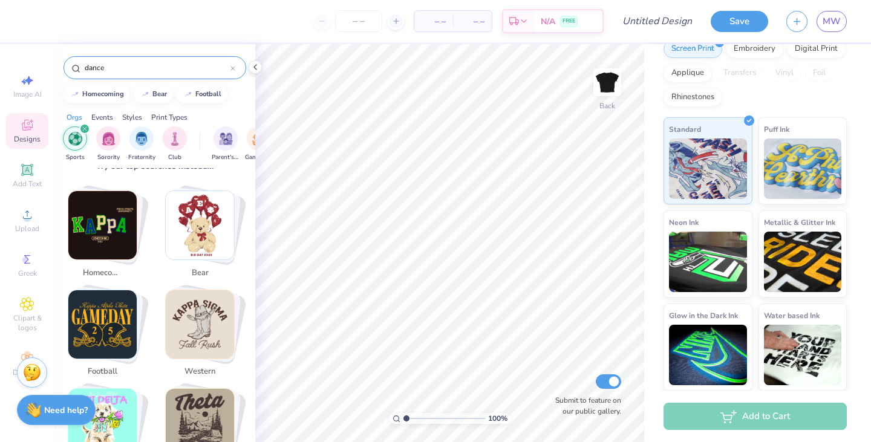
click at [116, 65] on input "dance" at bounding box center [156, 68] width 147 height 12
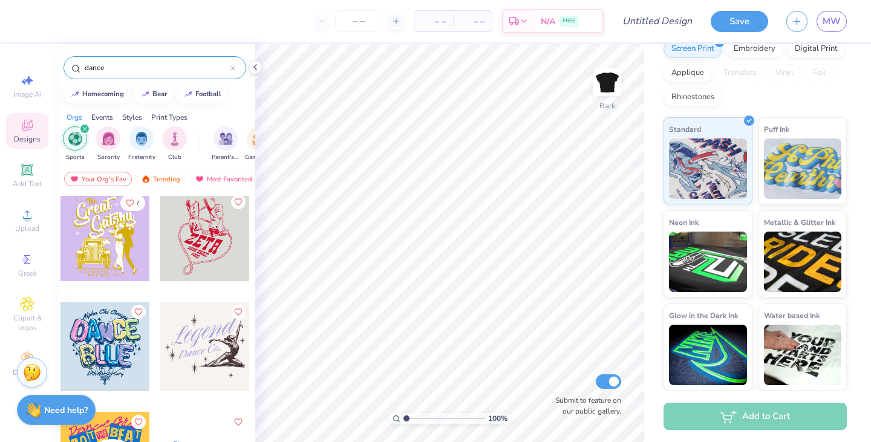
scroll to position [185, 0]
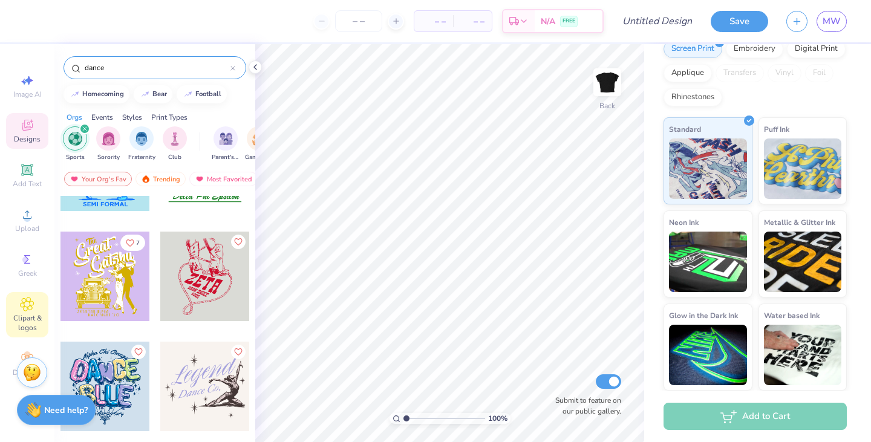
type input "dance"
click at [25, 308] on icon at bounding box center [27, 304] width 14 height 15
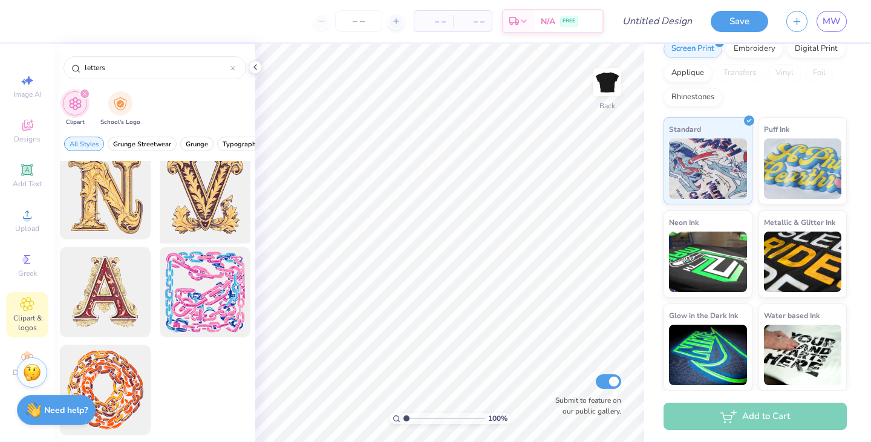
scroll to position [0, 0]
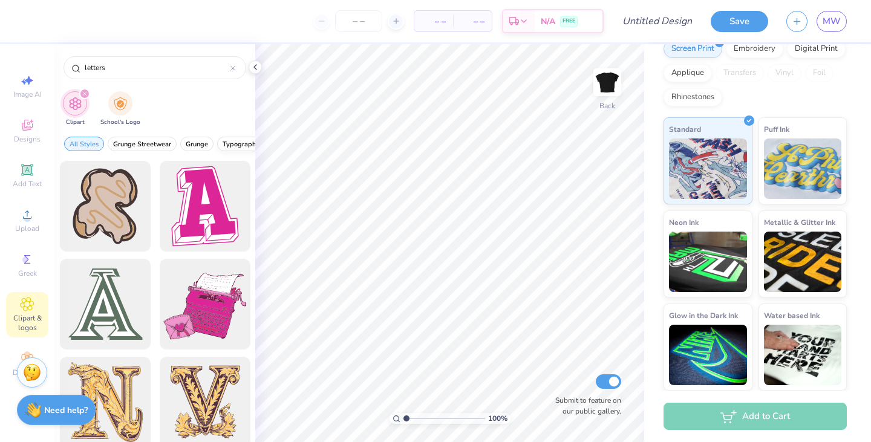
type input "letters"
click at [238, 141] on span "Typography" at bounding box center [241, 144] width 37 height 9
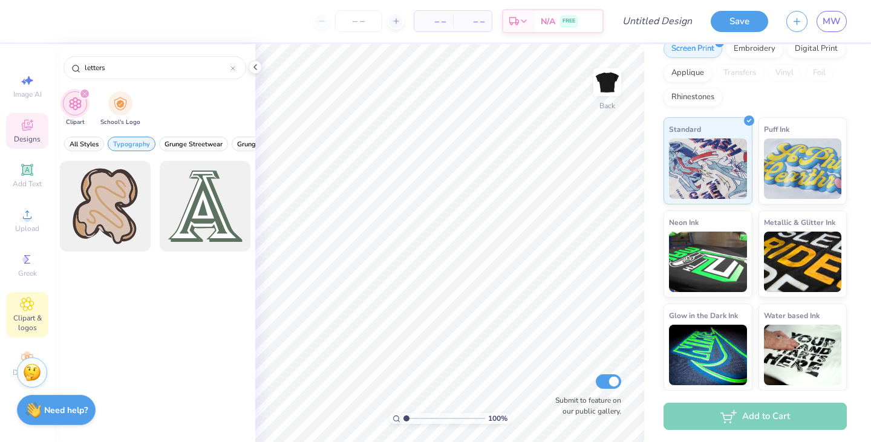
click at [32, 125] on icon at bounding box center [27, 125] width 11 height 11
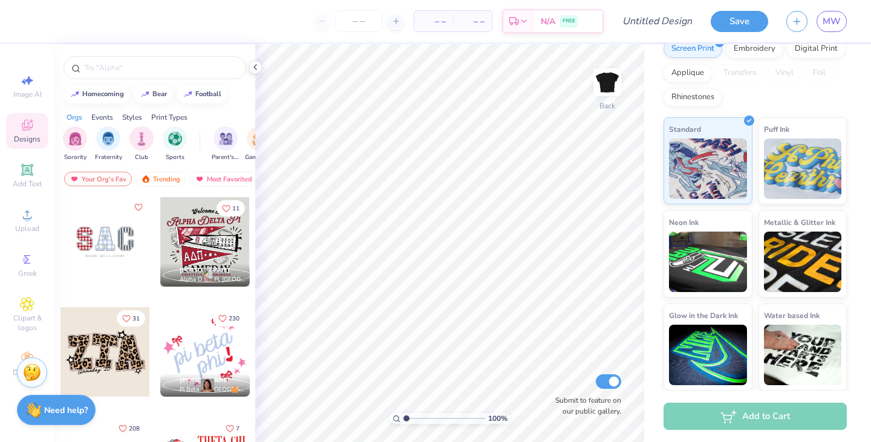
scroll to position [1051, 0]
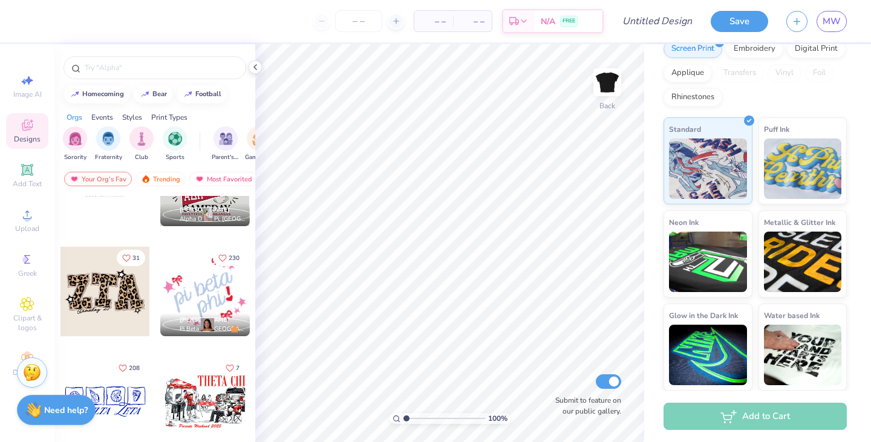
click at [60, 288] on div at bounding box center [15, 292] width 90 height 90
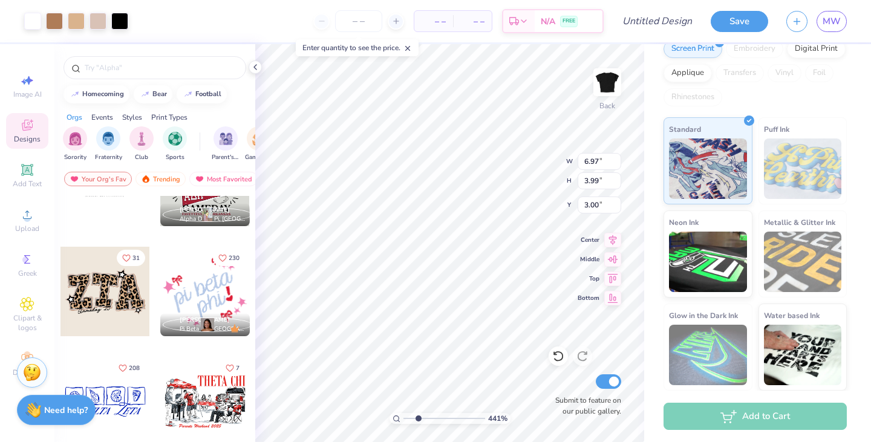
type input "6.15"
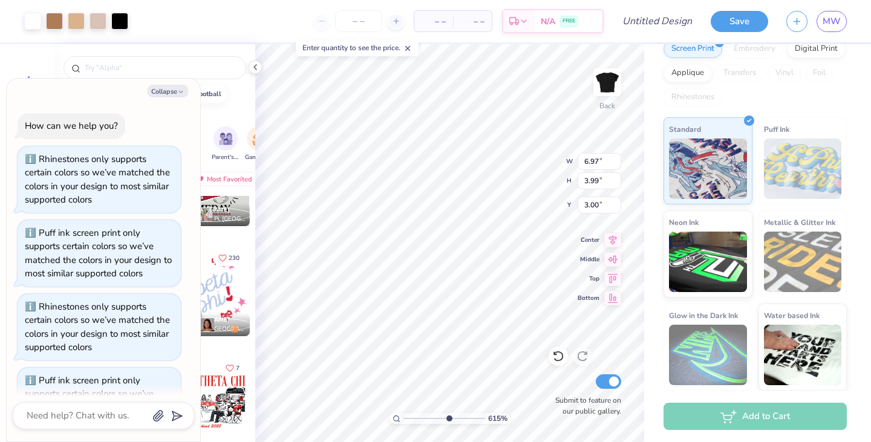
type textarea "x"
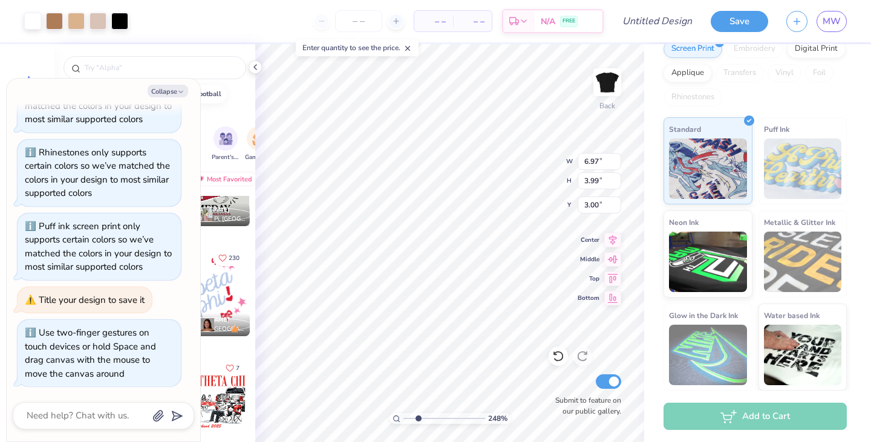
drag, startPoint x: 408, startPoint y: 420, endPoint x: 418, endPoint y: 419, distance: 10.3
type input "2.48"
click at [418, 419] on input "range" at bounding box center [444, 418] width 82 height 11
type textarea "x"
type input "3.13"
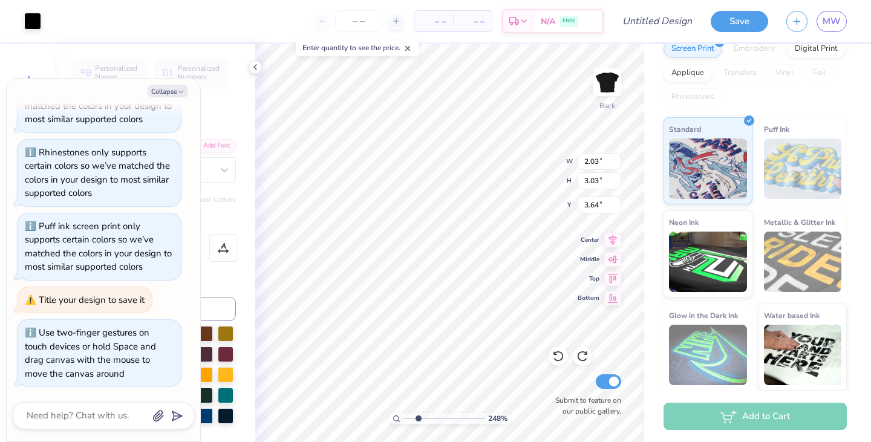
type textarea "x"
type input "0.71"
type textarea "x"
type input "1.85"
type input "2.89"
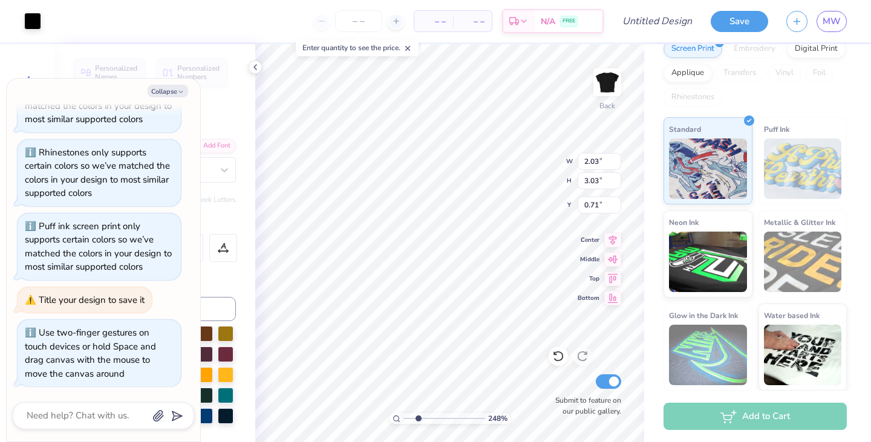
type input "3.71"
type textarea "x"
type input "0.78"
click at [601, 79] on img at bounding box center [607, 82] width 48 height 48
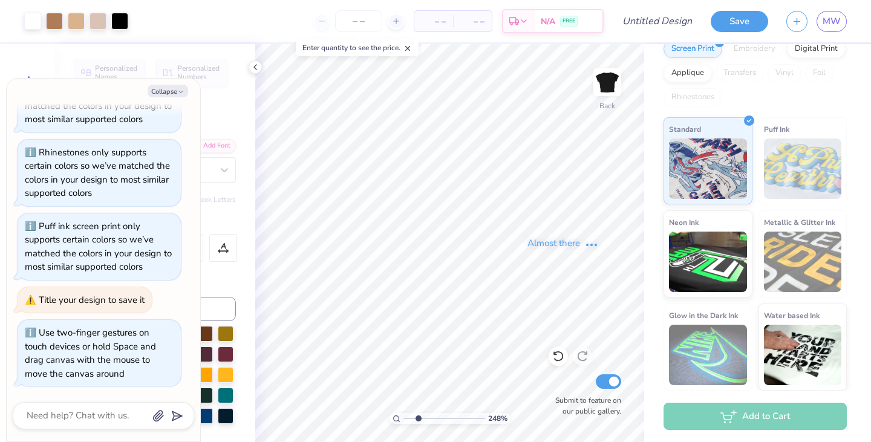
click at [555, 86] on div "Almost there" at bounding box center [563, 243] width 616 height 398
click at [612, 86] on img at bounding box center [607, 82] width 24 height 24
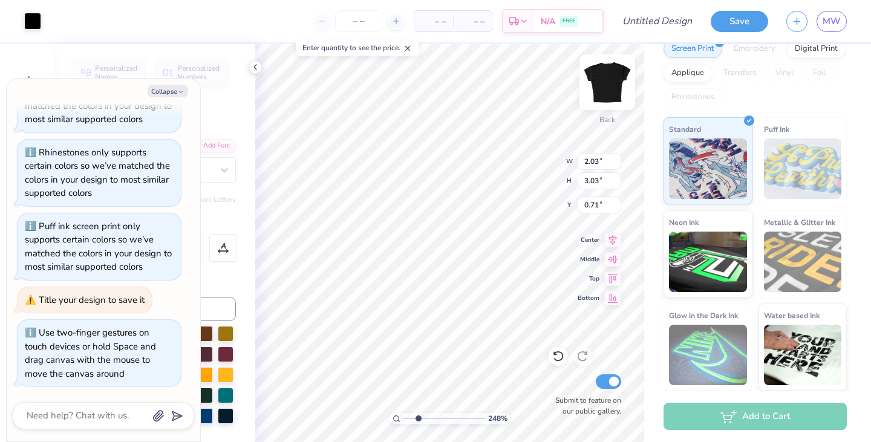
type textarea "x"
type input "3.72"
type textarea "x"
type input "3.59"
type textarea "x"
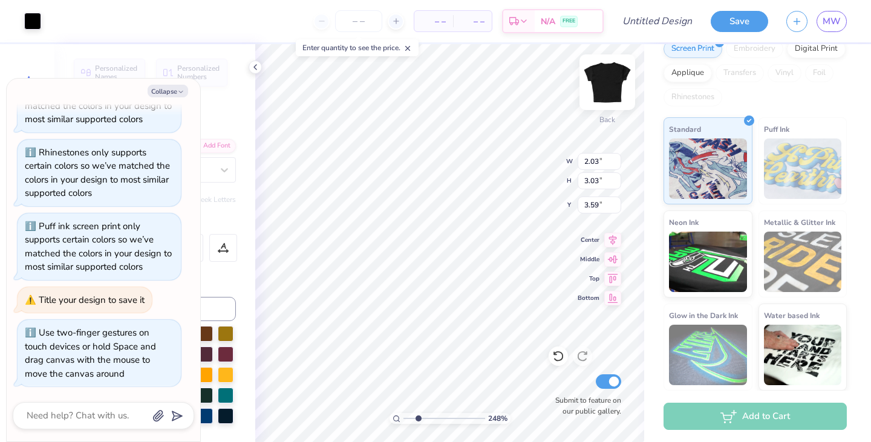
type input "1.85"
type input "2.89"
type input "3.74"
type textarea "x"
type input "3.59"
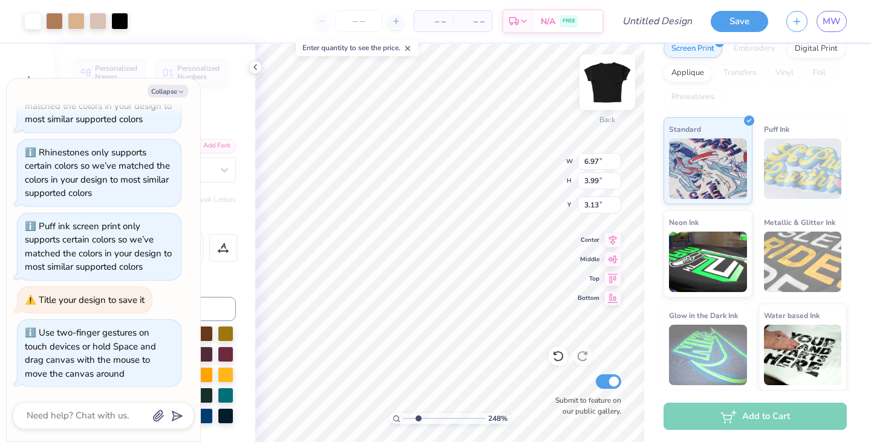
type textarea "x"
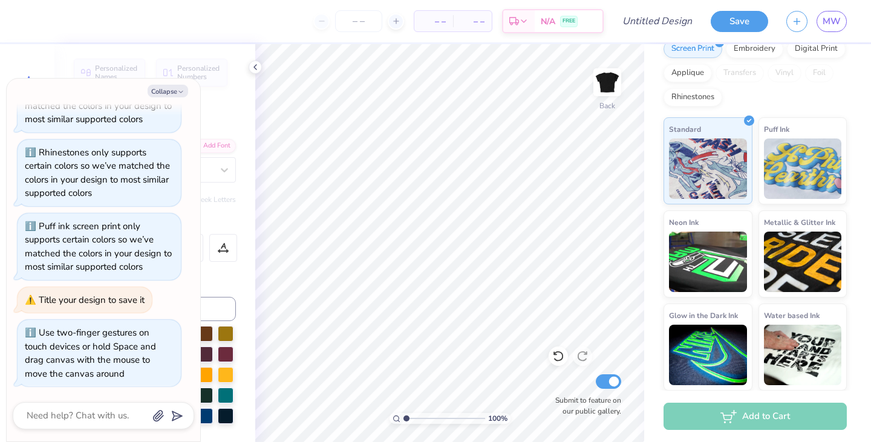
drag, startPoint x: 418, startPoint y: 419, endPoint x: 405, endPoint y: 419, distance: 12.7
type input "1"
click at [405, 419] on input "range" at bounding box center [444, 418] width 82 height 11
click at [615, 380] on input "Submit to feature on our public gallery." at bounding box center [608, 381] width 25 height 15
checkbox input "false"
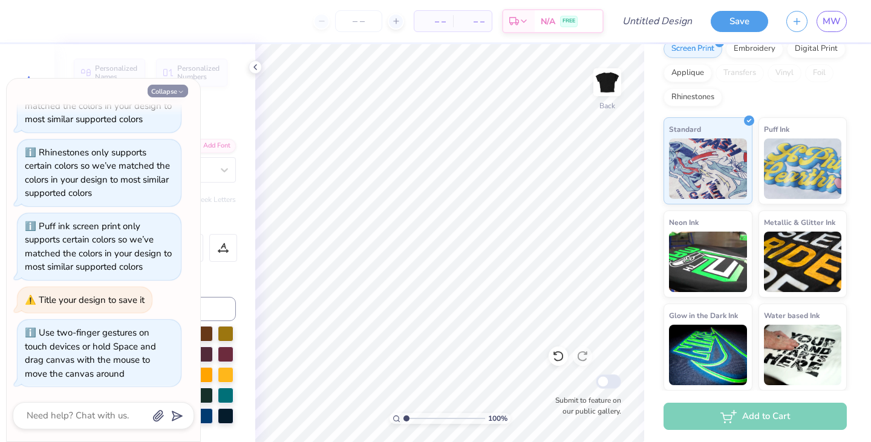
click at [177, 86] on button "Collapse" at bounding box center [168, 91] width 41 height 13
type textarea "x"
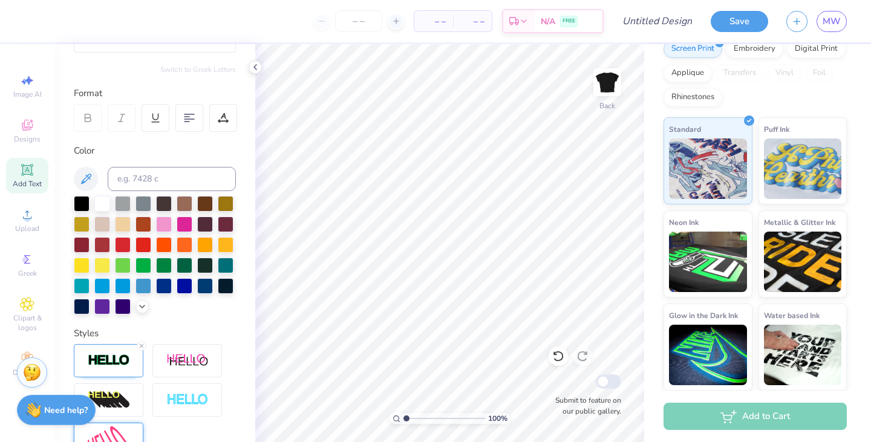
scroll to position [0, 0]
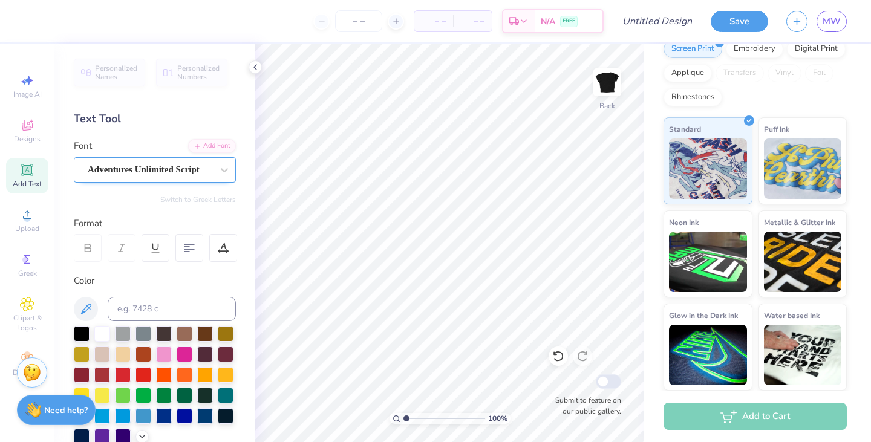
click at [148, 166] on div "Adventures Unlimited Script" at bounding box center [149, 169] width 127 height 19
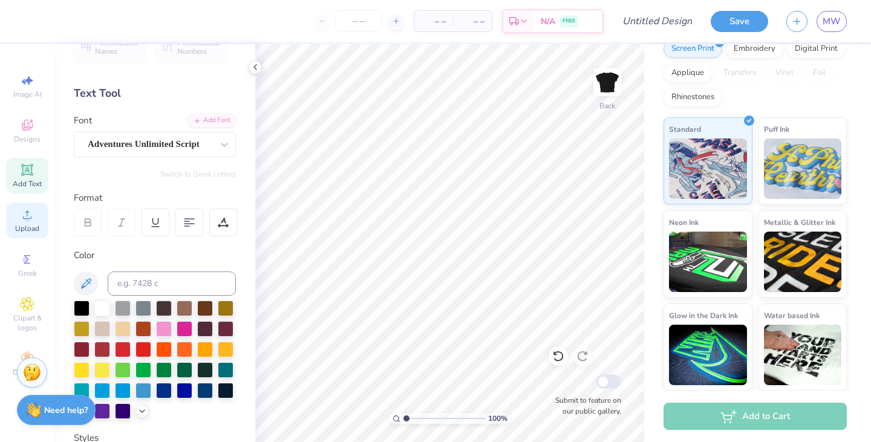
scroll to position [6, 0]
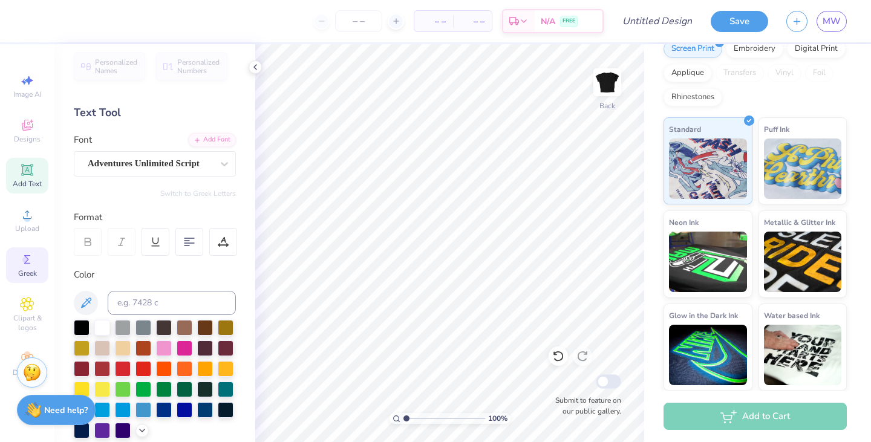
click at [36, 279] on div "Greek" at bounding box center [27, 265] width 42 height 36
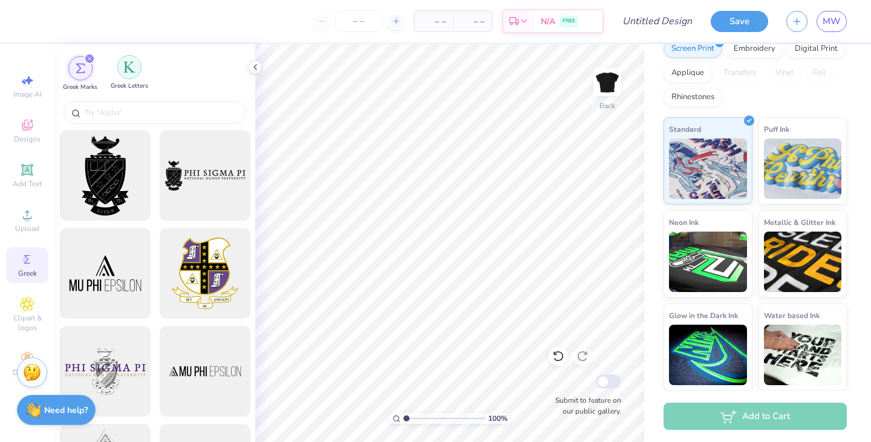
click at [125, 76] on div "filter for Greek Letters" at bounding box center [129, 67] width 24 height 24
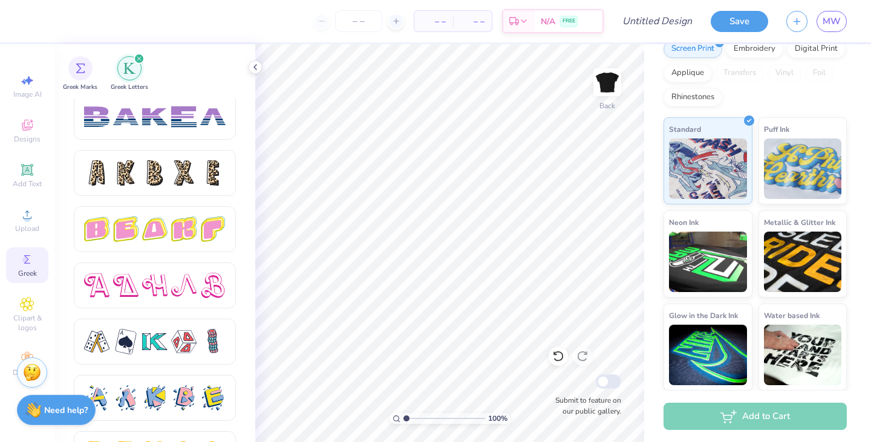
scroll to position [1973, 0]
click at [139, 163] on div at bounding box center [155, 173] width 142 height 25
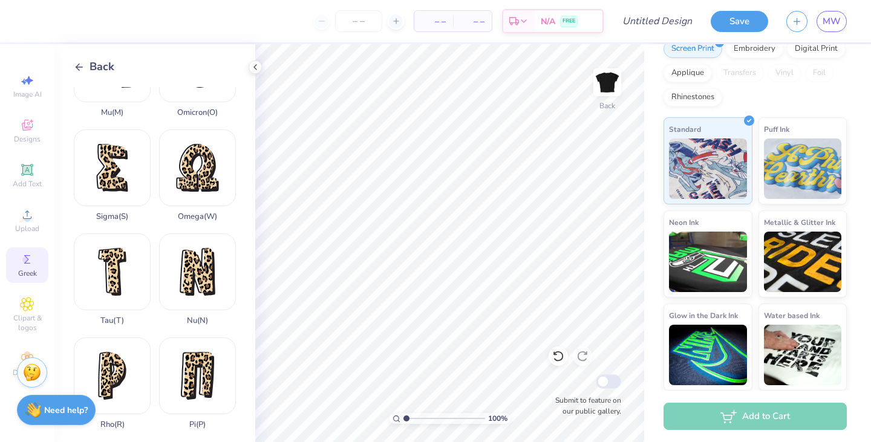
scroll to position [604, 0]
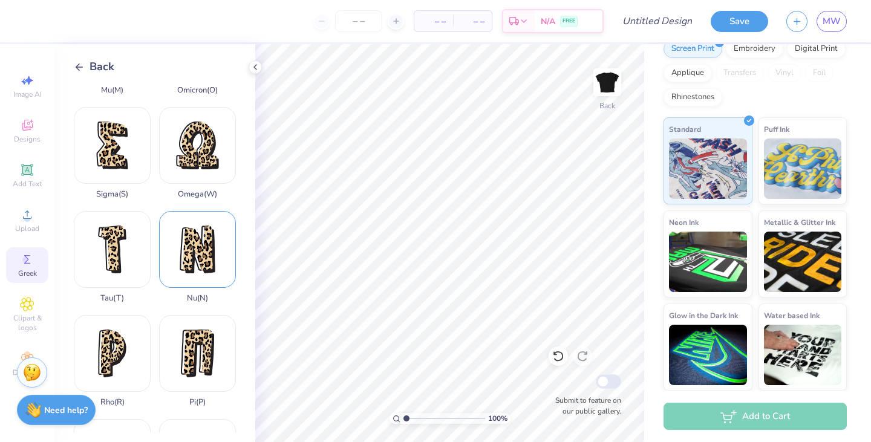
click at [207, 255] on div "Nu ( N )" at bounding box center [197, 257] width 77 height 92
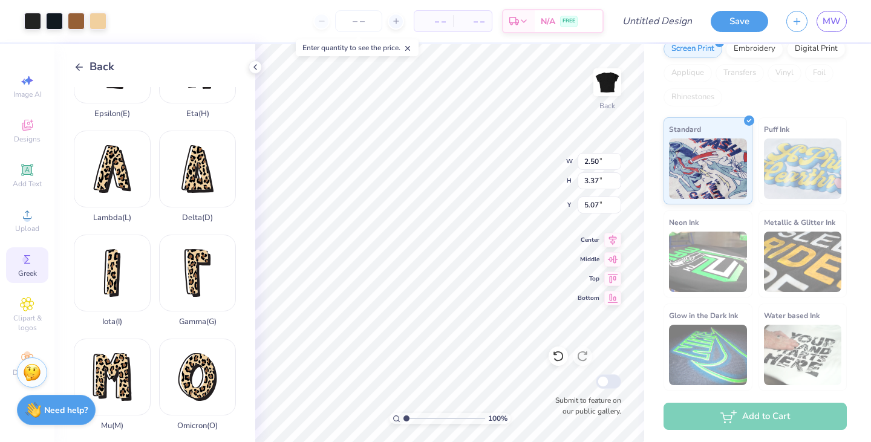
scroll to position [0, 0]
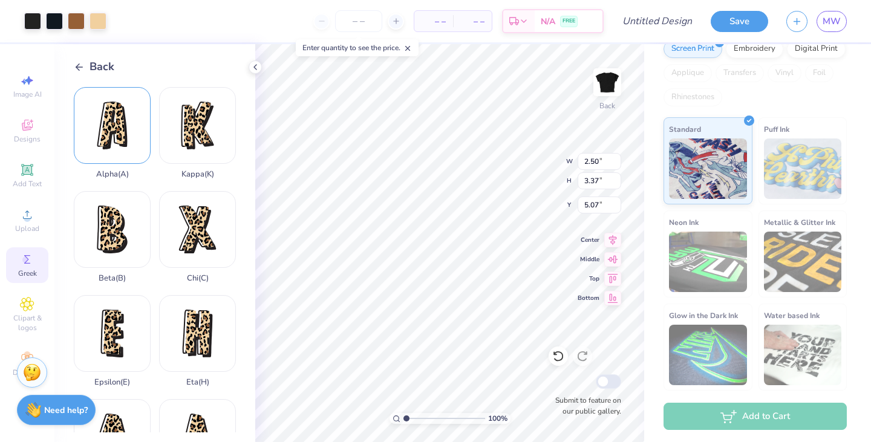
click at [123, 136] on div "Alpha ( A )" at bounding box center [112, 133] width 77 height 92
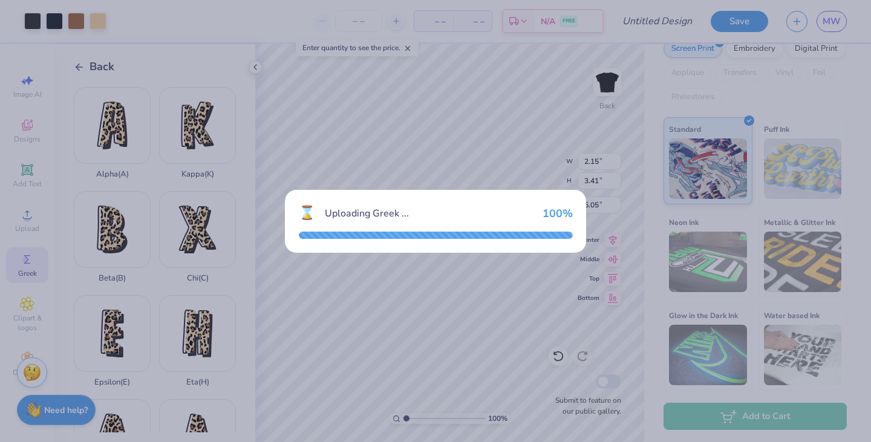
type input "2.15"
type input "3.41"
type input "5.05"
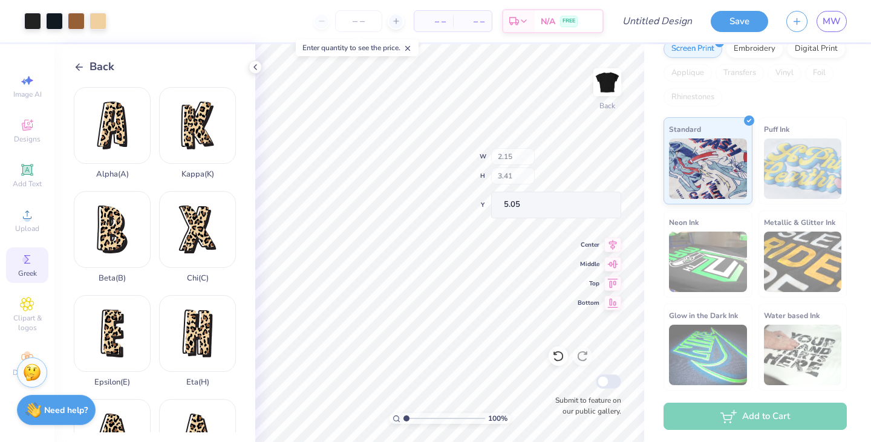
type input "2.50"
type input "3.37"
type input "1.32"
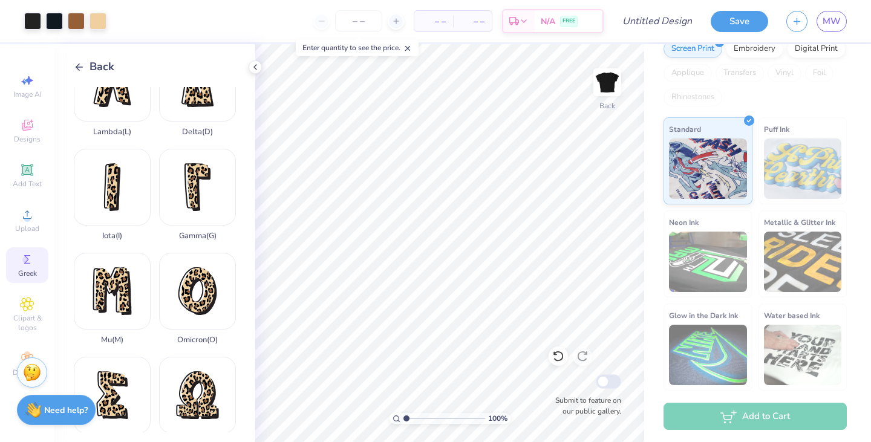
scroll to position [362, 0]
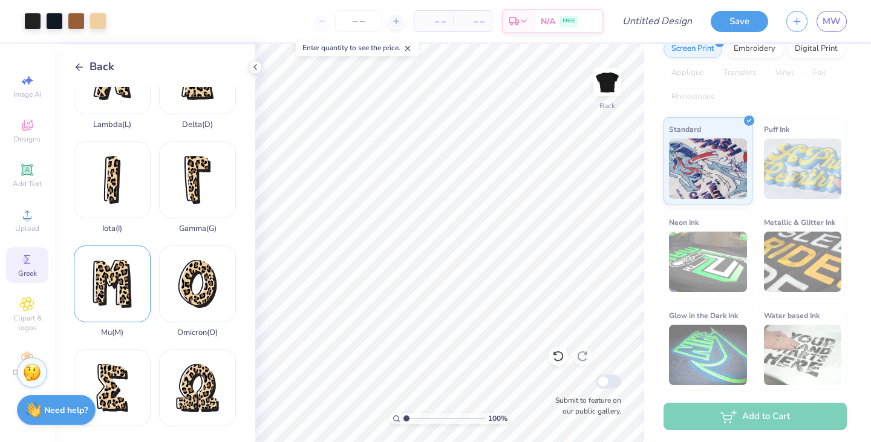
click at [125, 278] on div "Mu ( M )" at bounding box center [112, 292] width 77 height 92
type input "3.69"
type input "2.50"
type input "3.37"
type input "1.32"
